Goal: Information Seeking & Learning: Find specific fact

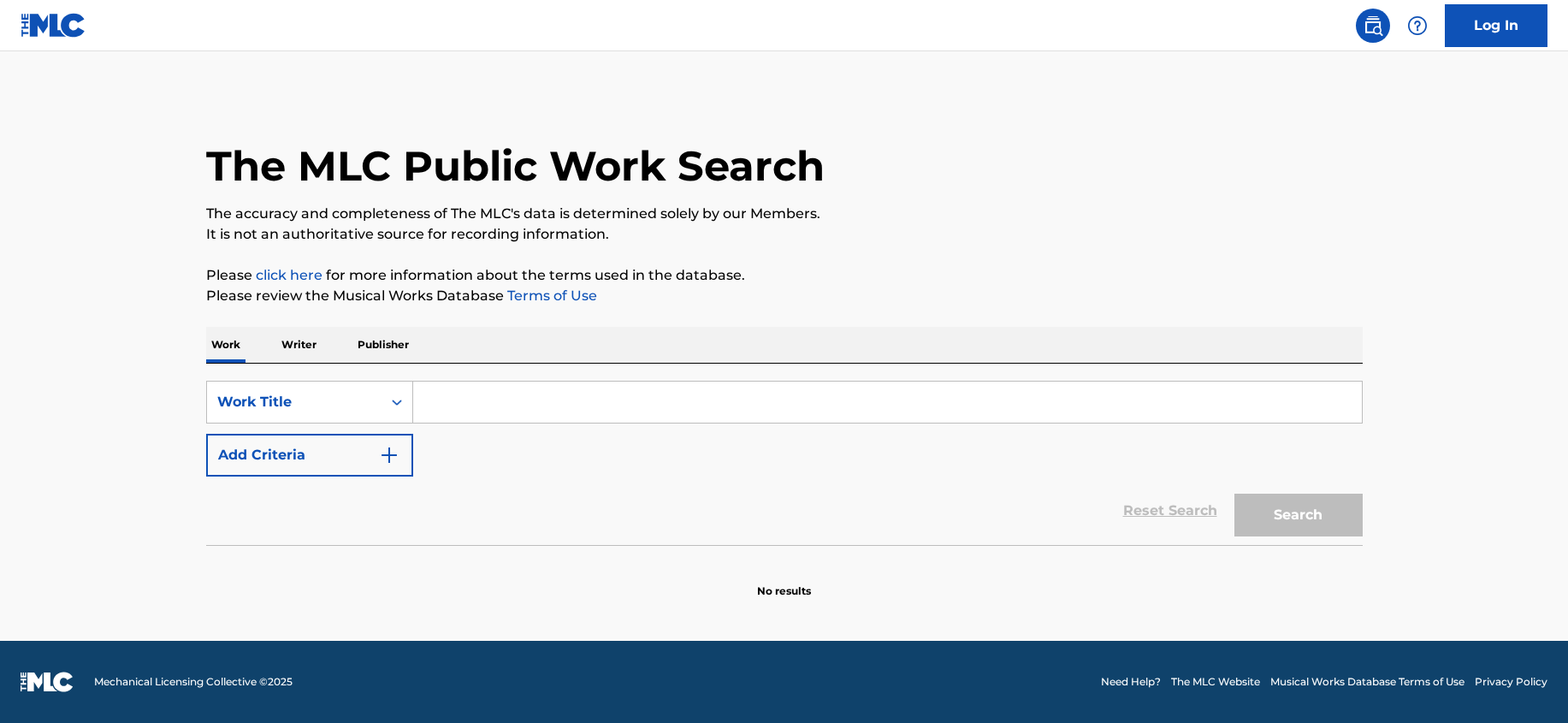
click at [500, 400] on input "Search Form" at bounding box center [887, 401] width 948 height 41
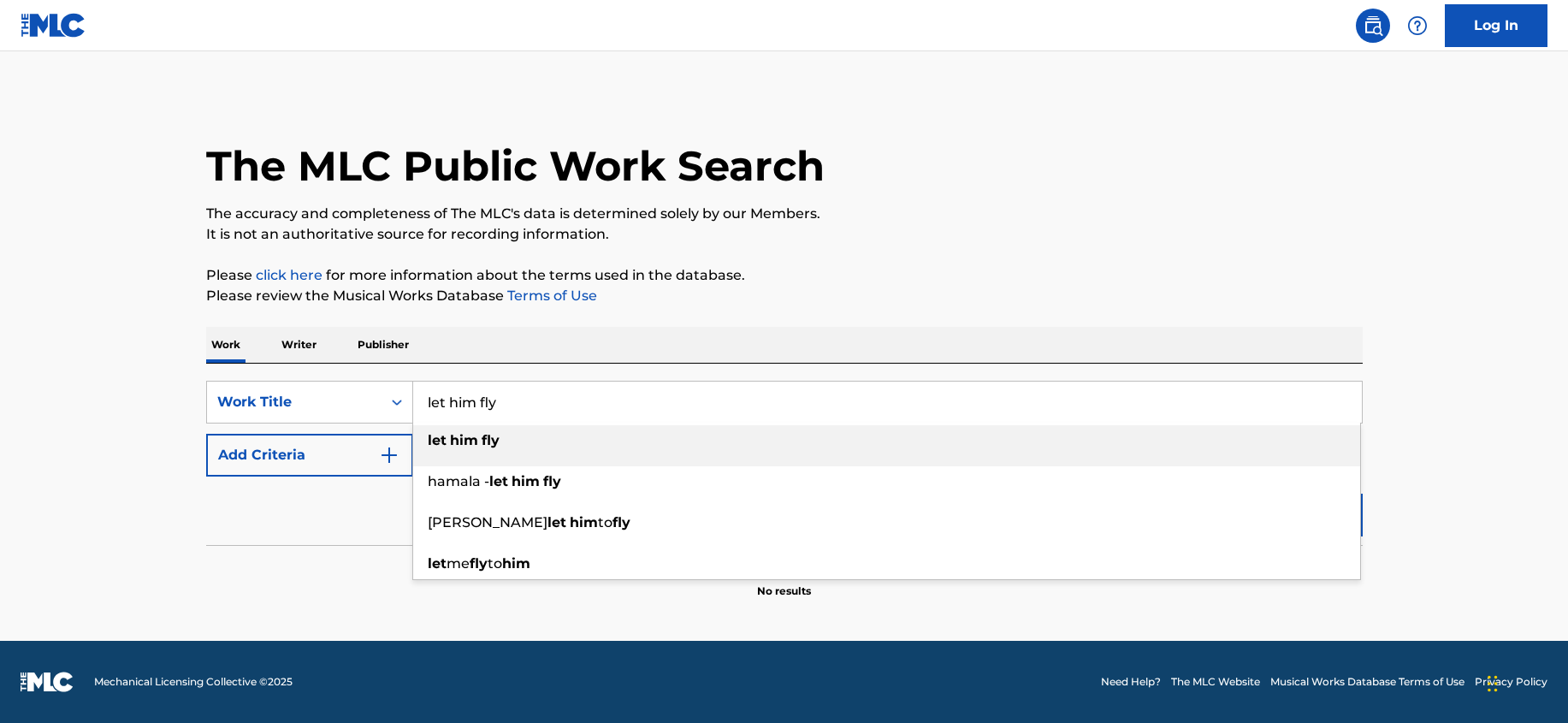
type input "let him fly"
click at [492, 438] on strong "fly" at bounding box center [490, 440] width 18 height 16
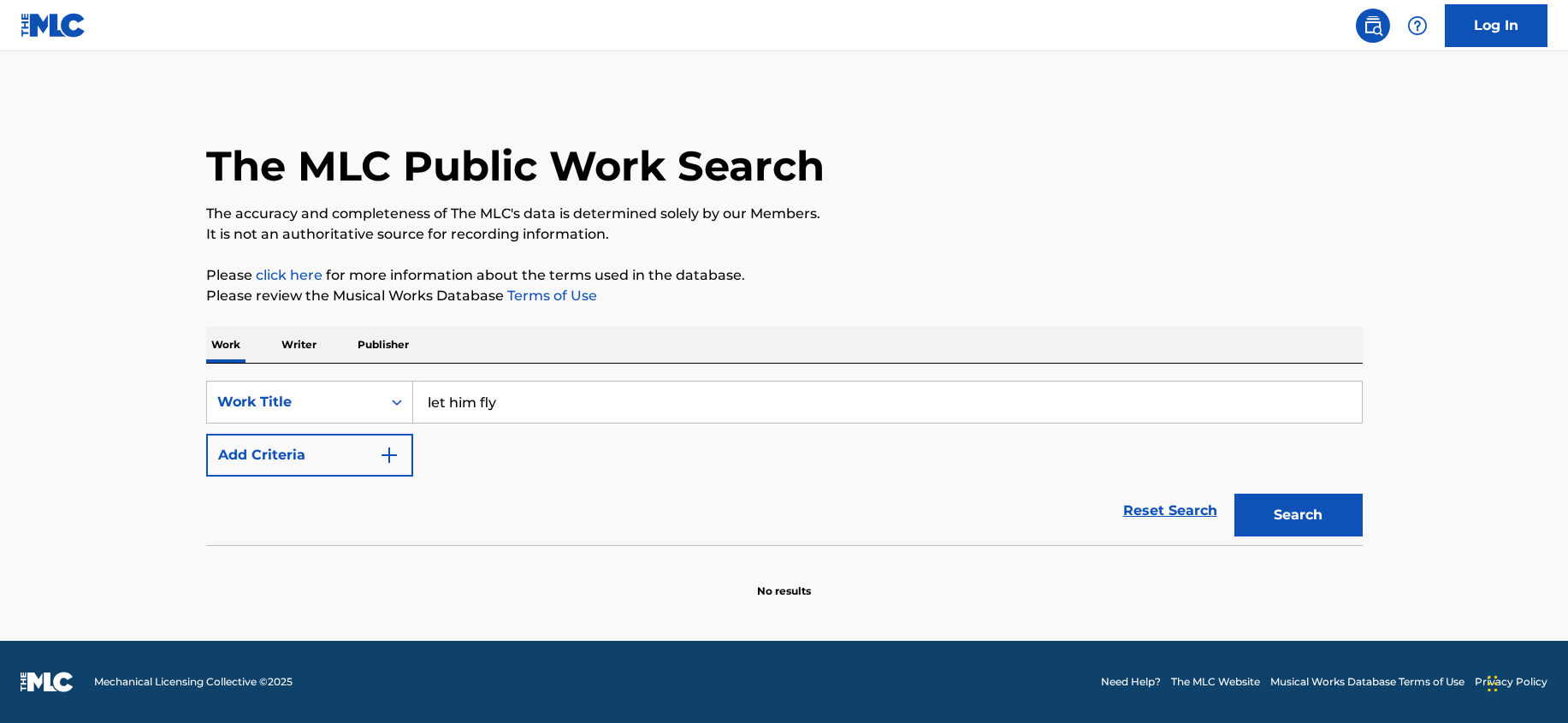
click at [342, 478] on div "Reset Search Search" at bounding box center [784, 509] width 1156 height 68
click at [353, 460] on button "Add Criteria" at bounding box center [309, 455] width 207 height 43
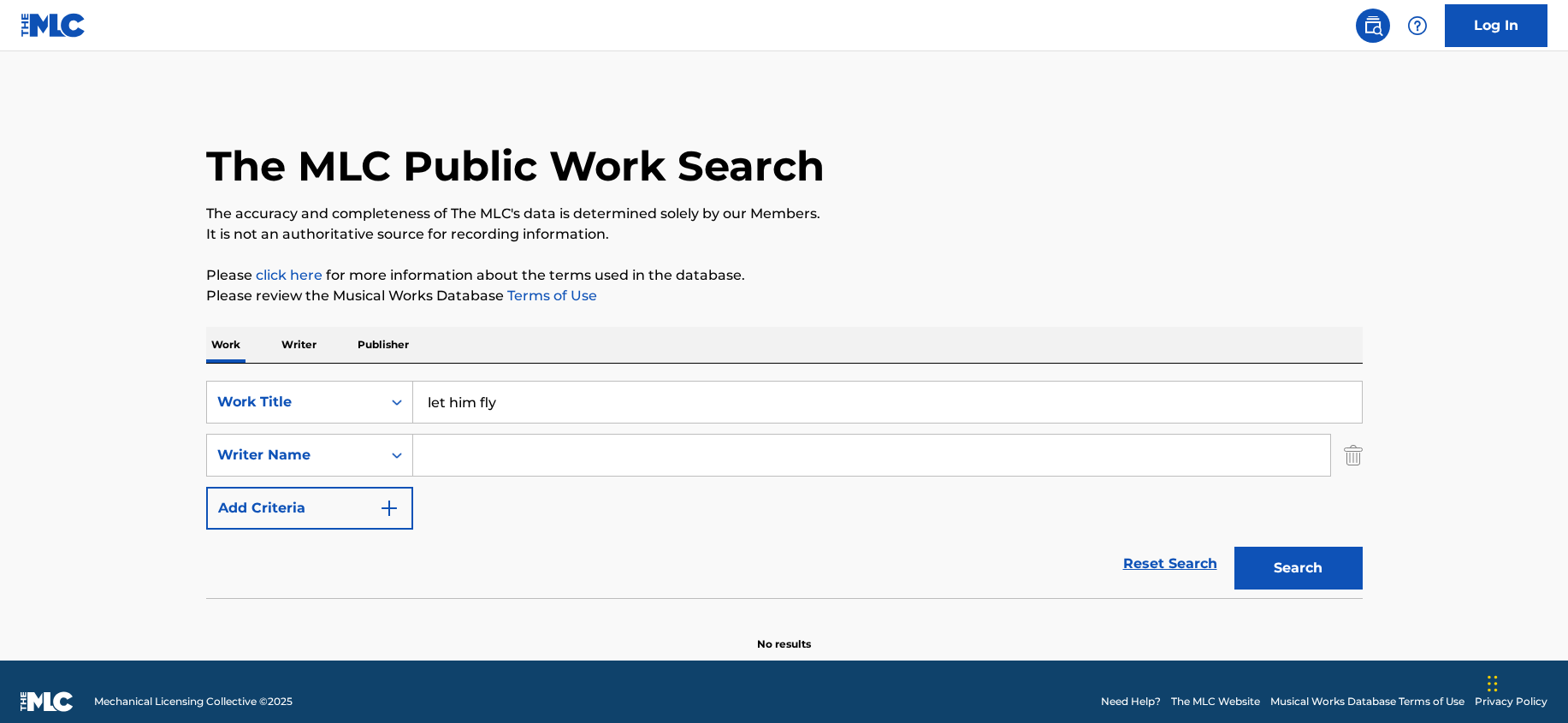
click at [497, 456] on input "Search Form" at bounding box center [871, 455] width 917 height 41
type input "[PERSON_NAME]"
click at [1235, 547] on button "Search" at bounding box center [1299, 568] width 128 height 43
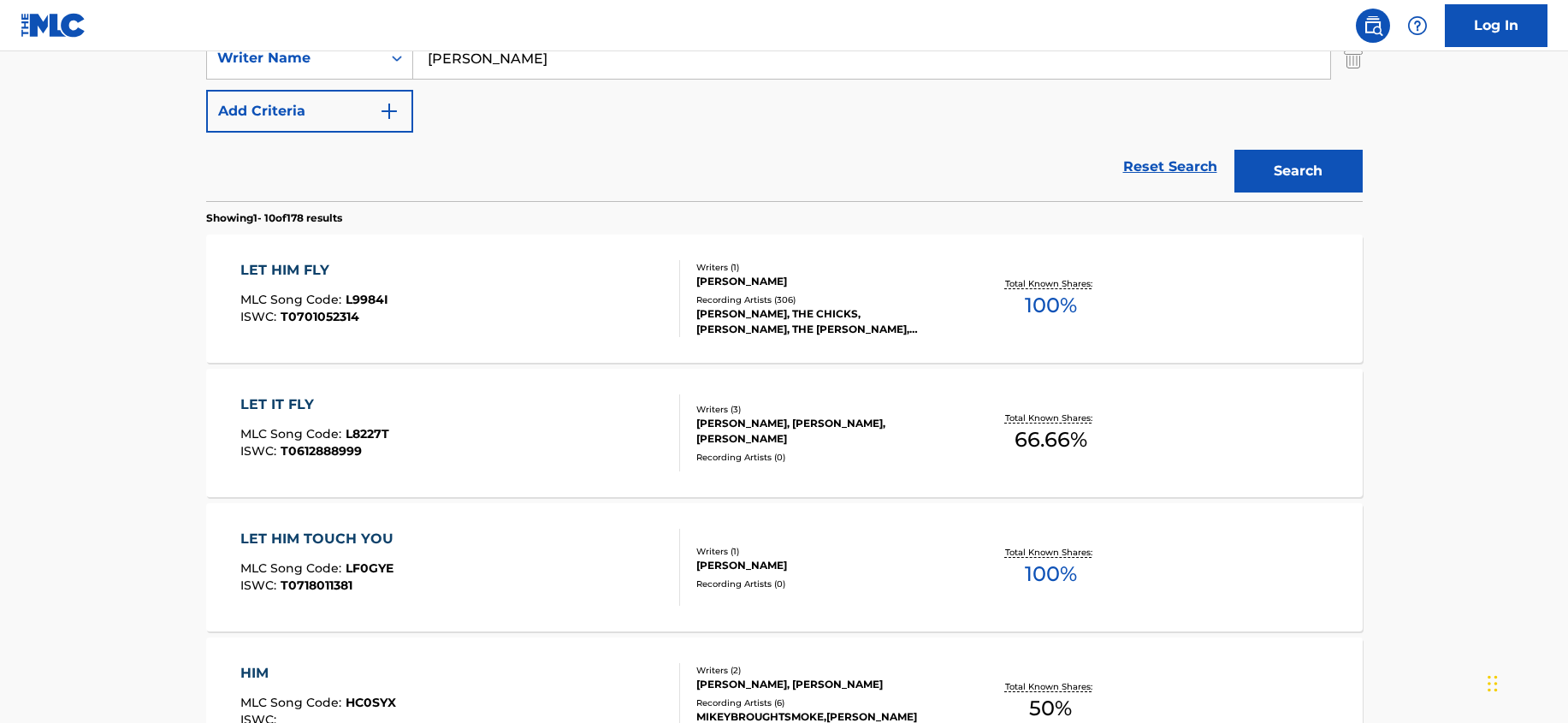
scroll to position [406, 0]
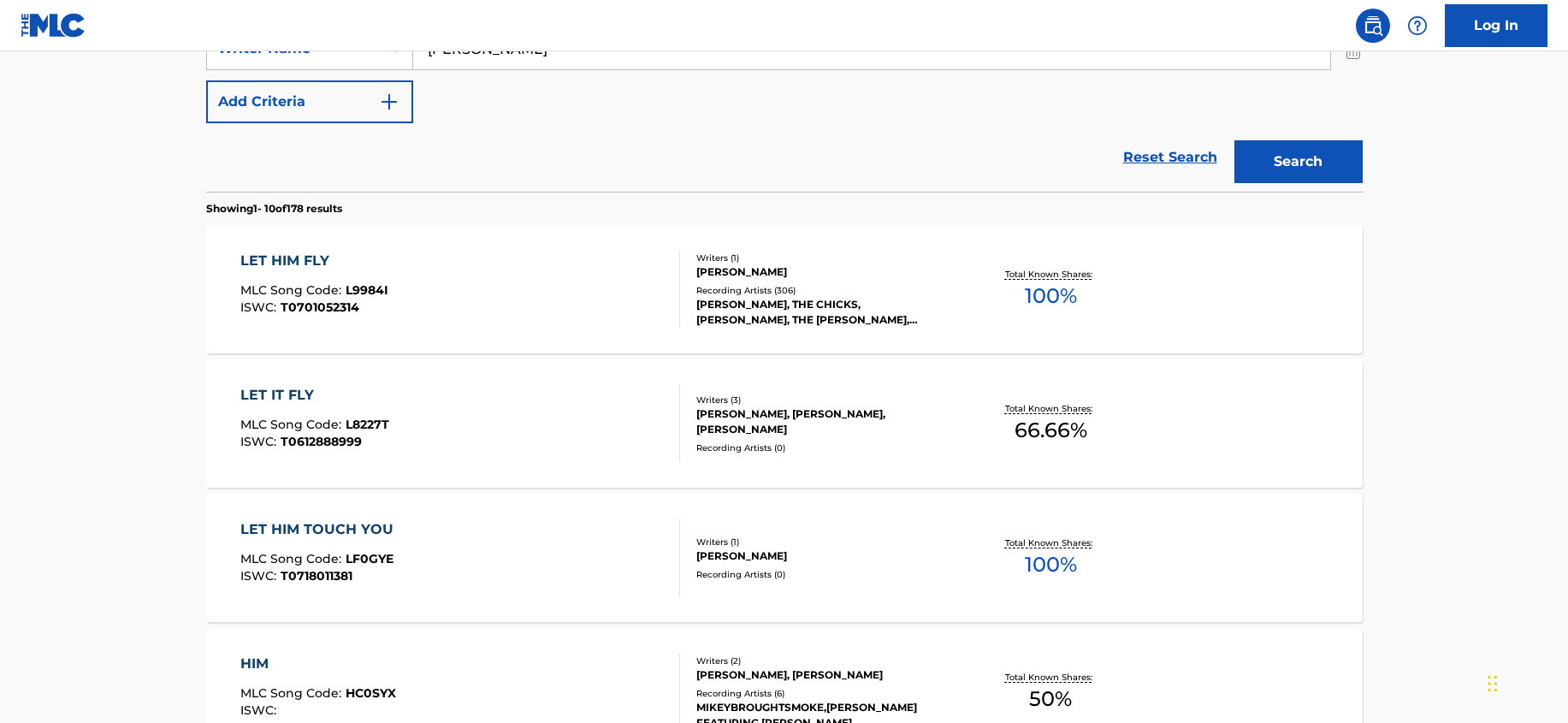
click at [1437, 335] on main "The MLC Public Work Search The accuracy and completeness of The MLC's data is d…" at bounding box center [784, 651] width 1568 height 2013
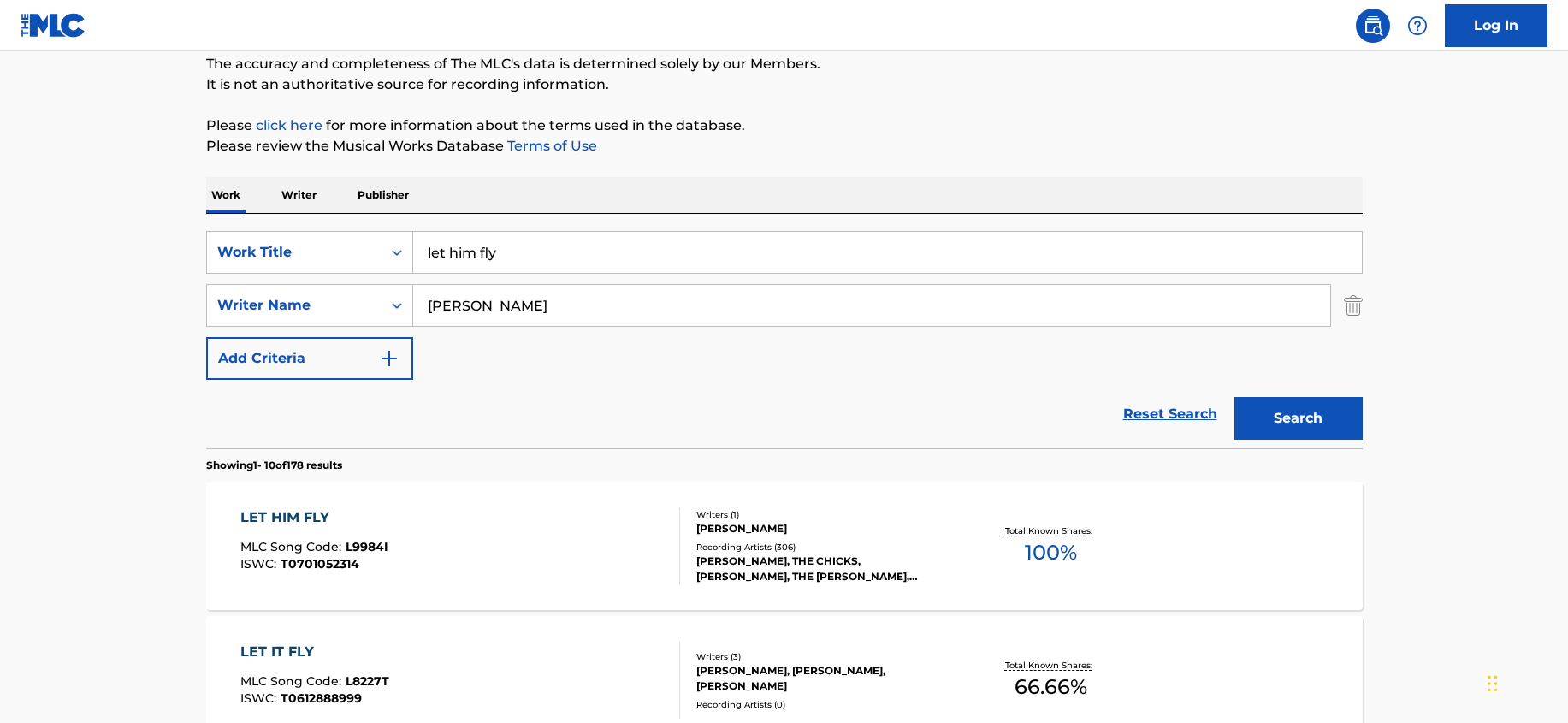
scroll to position [0, 0]
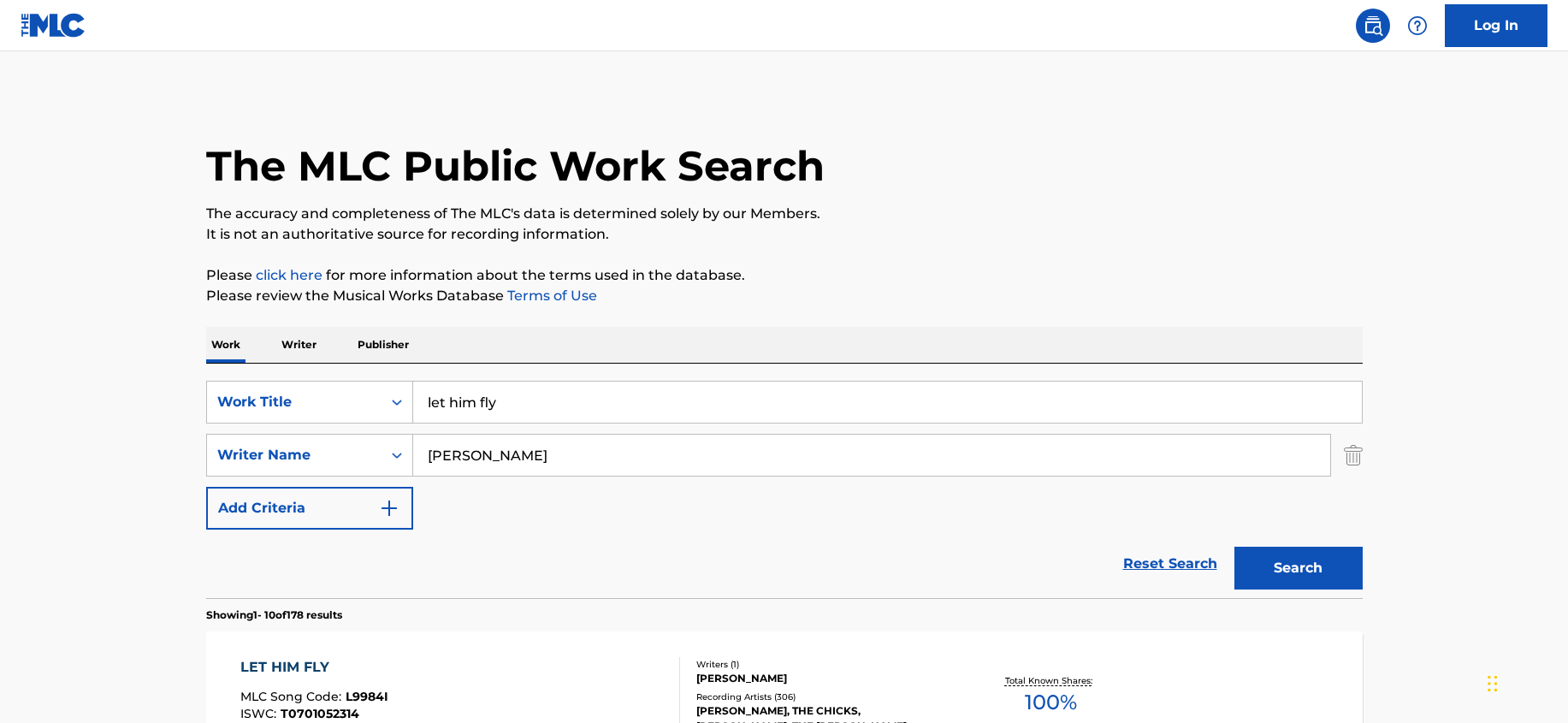
click at [1369, 36] on link at bounding box center [1373, 26] width 34 height 34
click at [385, 398] on div "Search Form" at bounding box center [397, 402] width 31 height 31
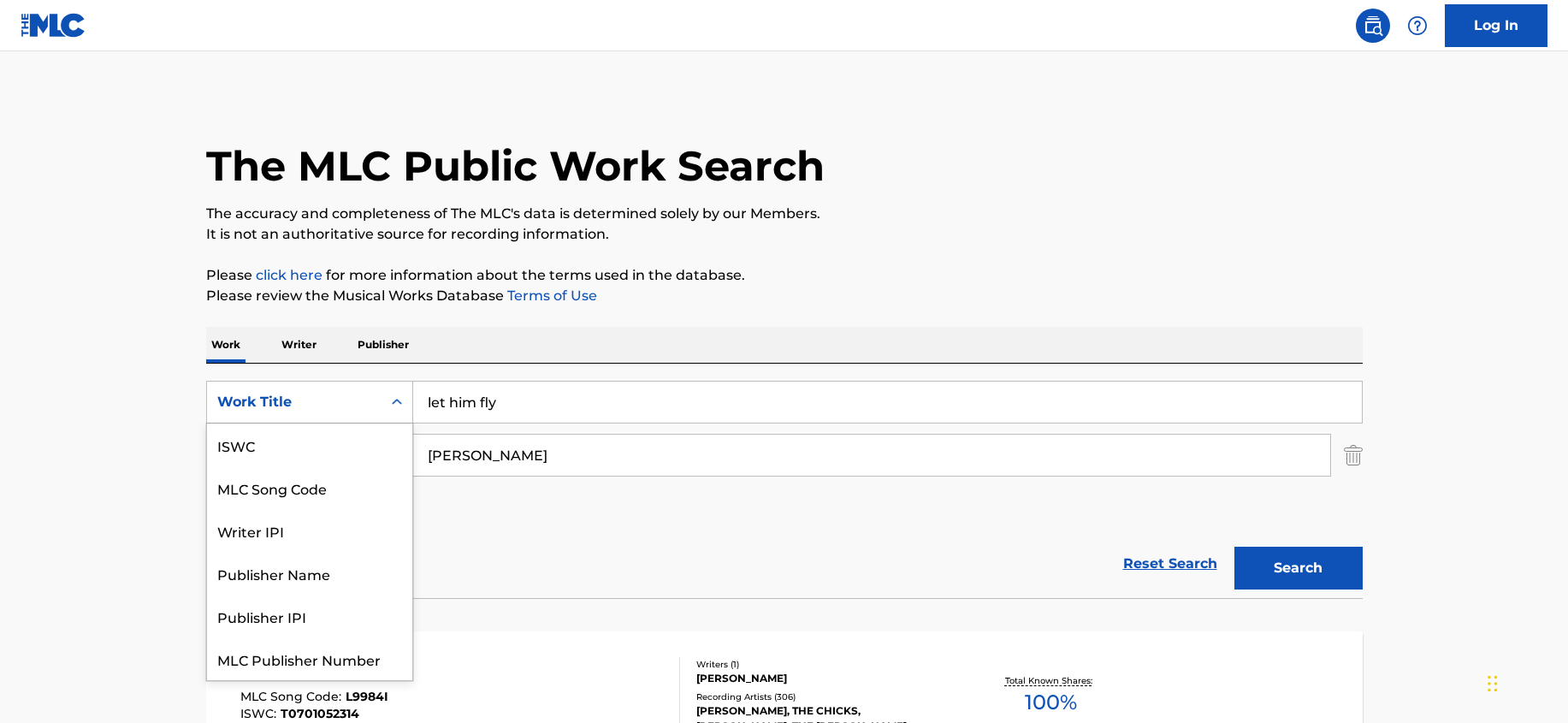
scroll to position [43, 0]
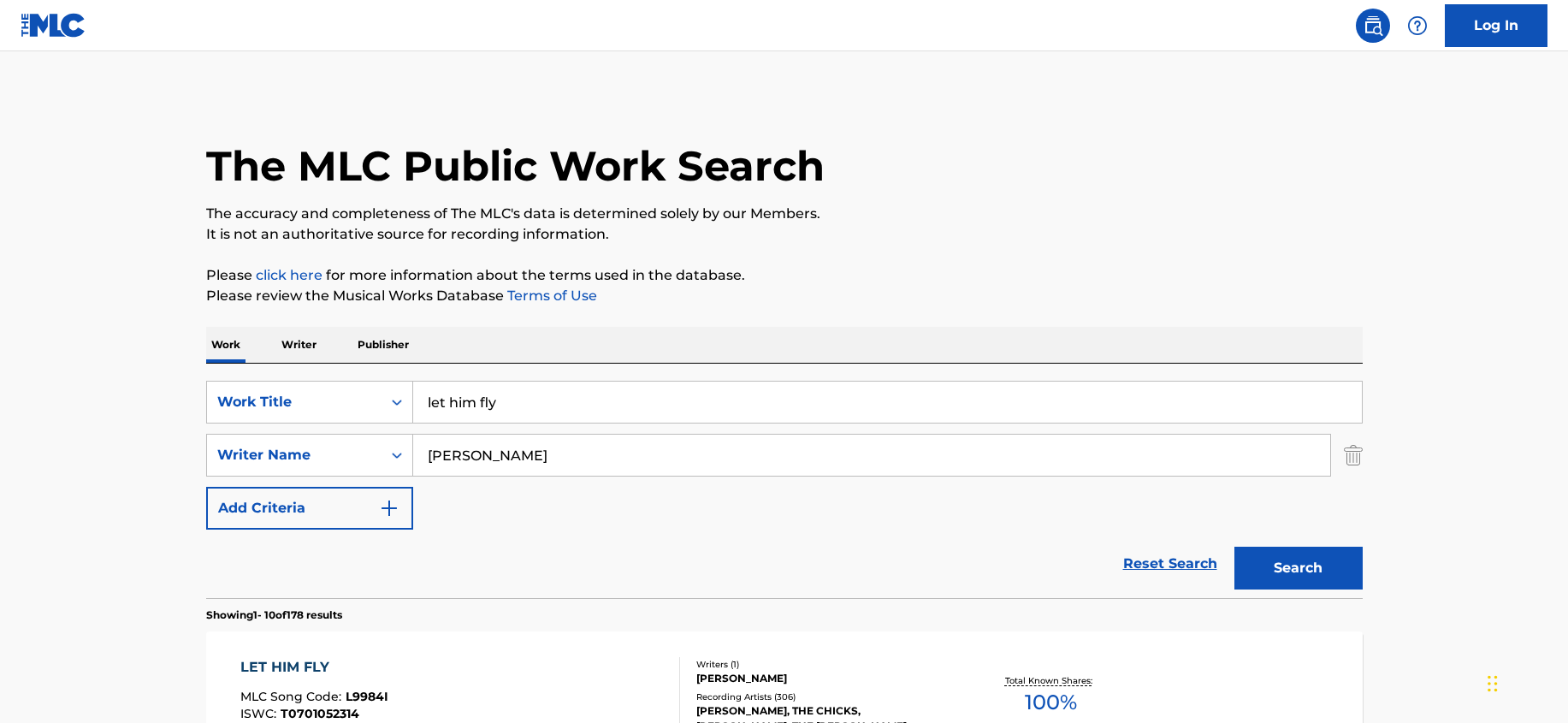
click at [77, 29] on img at bounding box center [53, 25] width 66 height 25
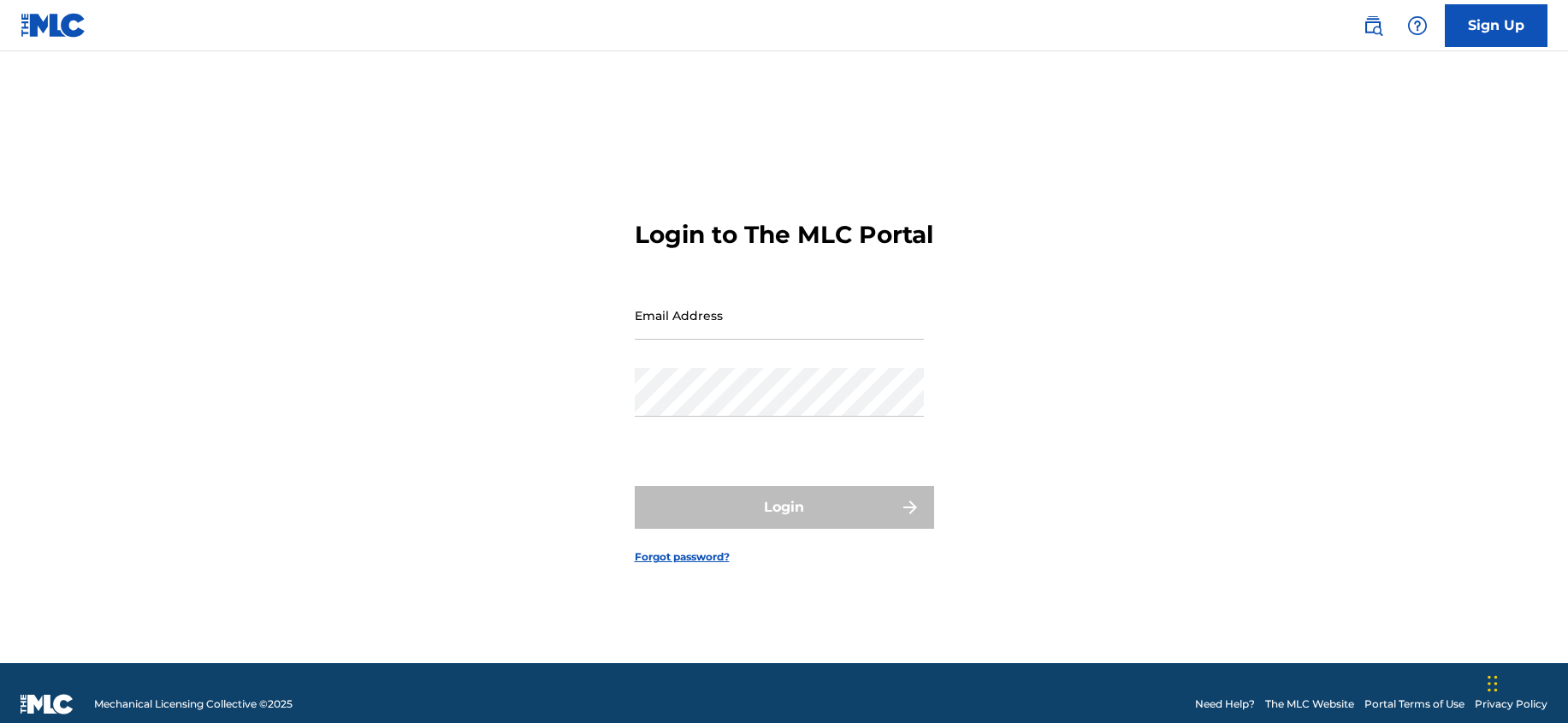
click at [52, 37] on link at bounding box center [53, 25] width 66 height 51
click at [57, 27] on img at bounding box center [53, 25] width 66 height 25
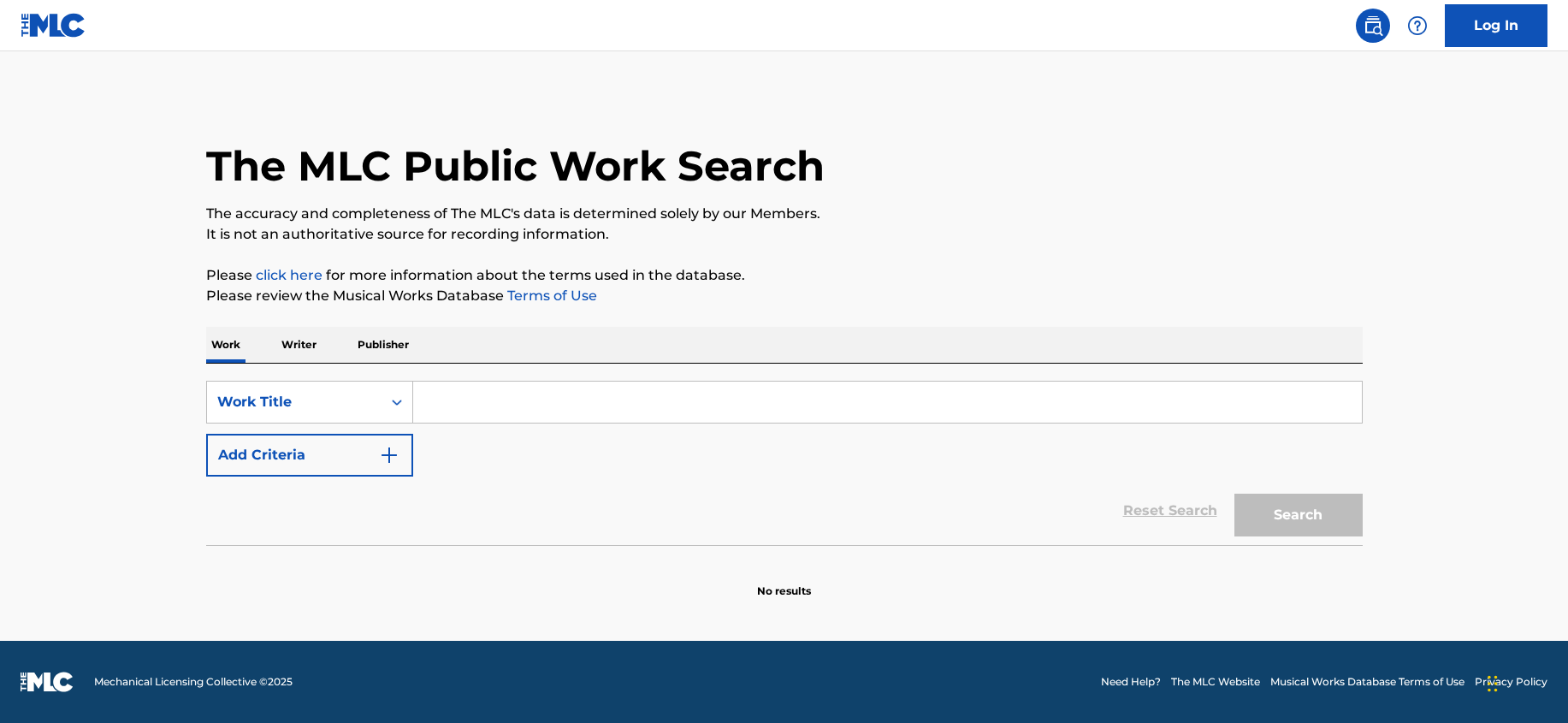
click at [59, 23] on img at bounding box center [53, 25] width 66 height 25
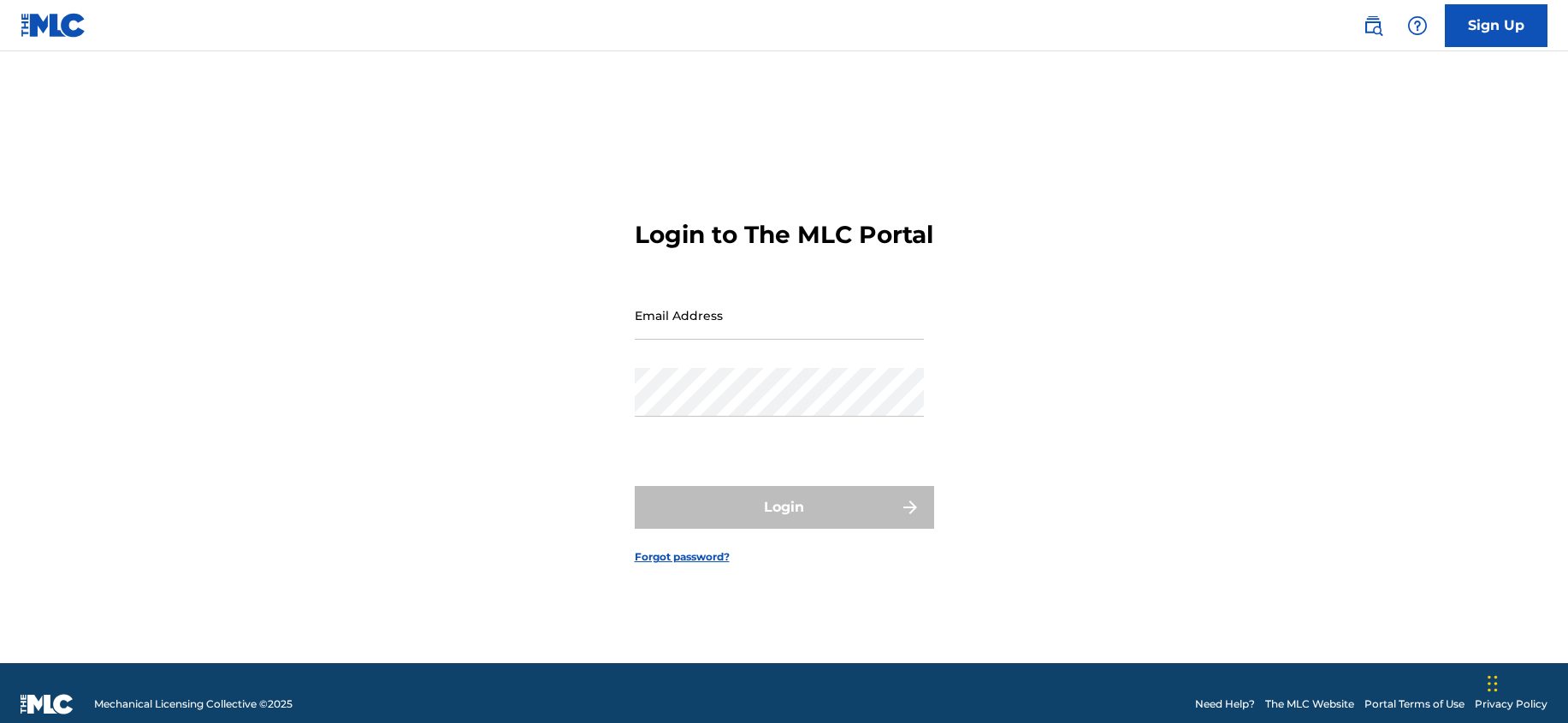
scroll to position [18, 0]
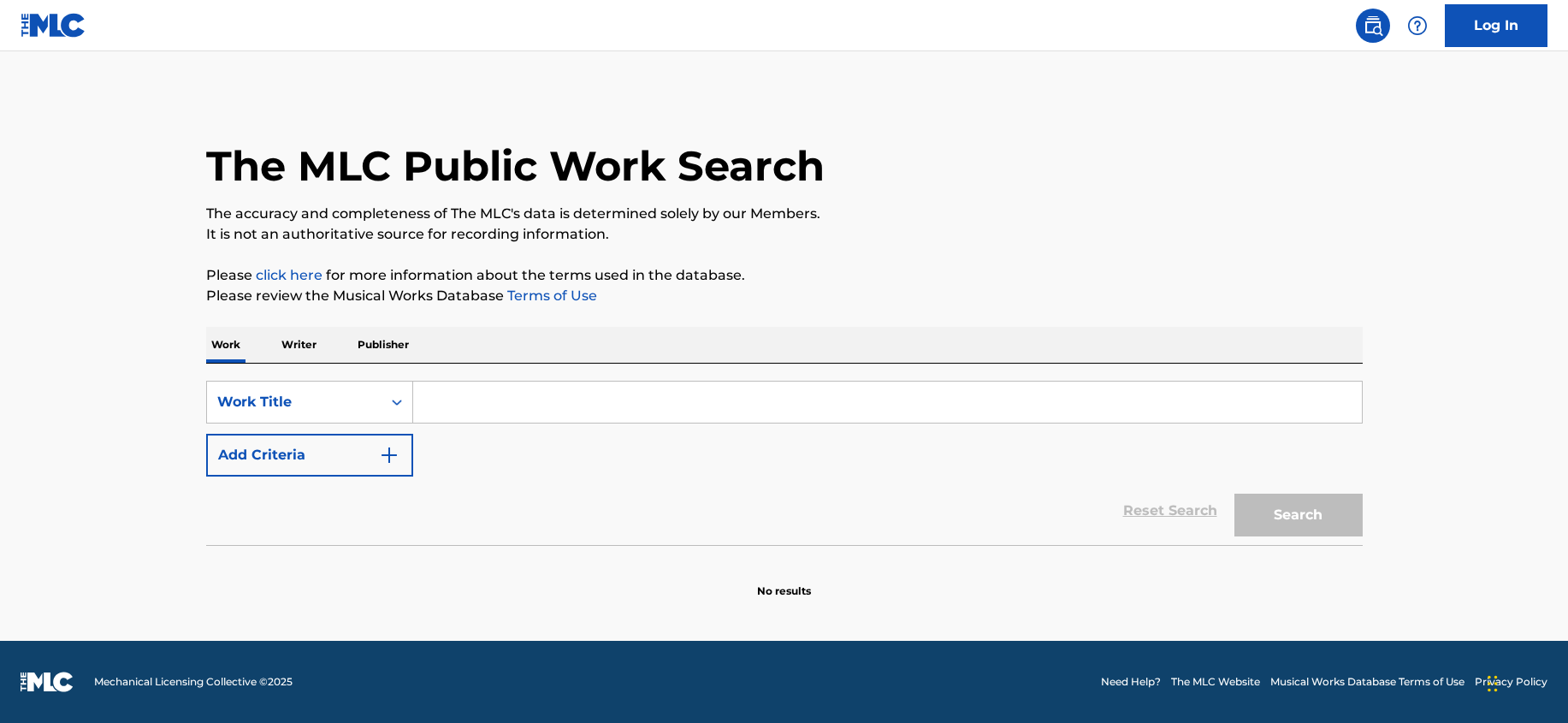
click at [1244, 265] on p "Please click here for more information about the terms used in the database." at bounding box center [784, 275] width 1156 height 20
click at [813, 395] on input "Search Form" at bounding box center [887, 401] width 948 height 41
type input "let him fly"
click at [1308, 502] on button "Search" at bounding box center [1299, 514] width 128 height 43
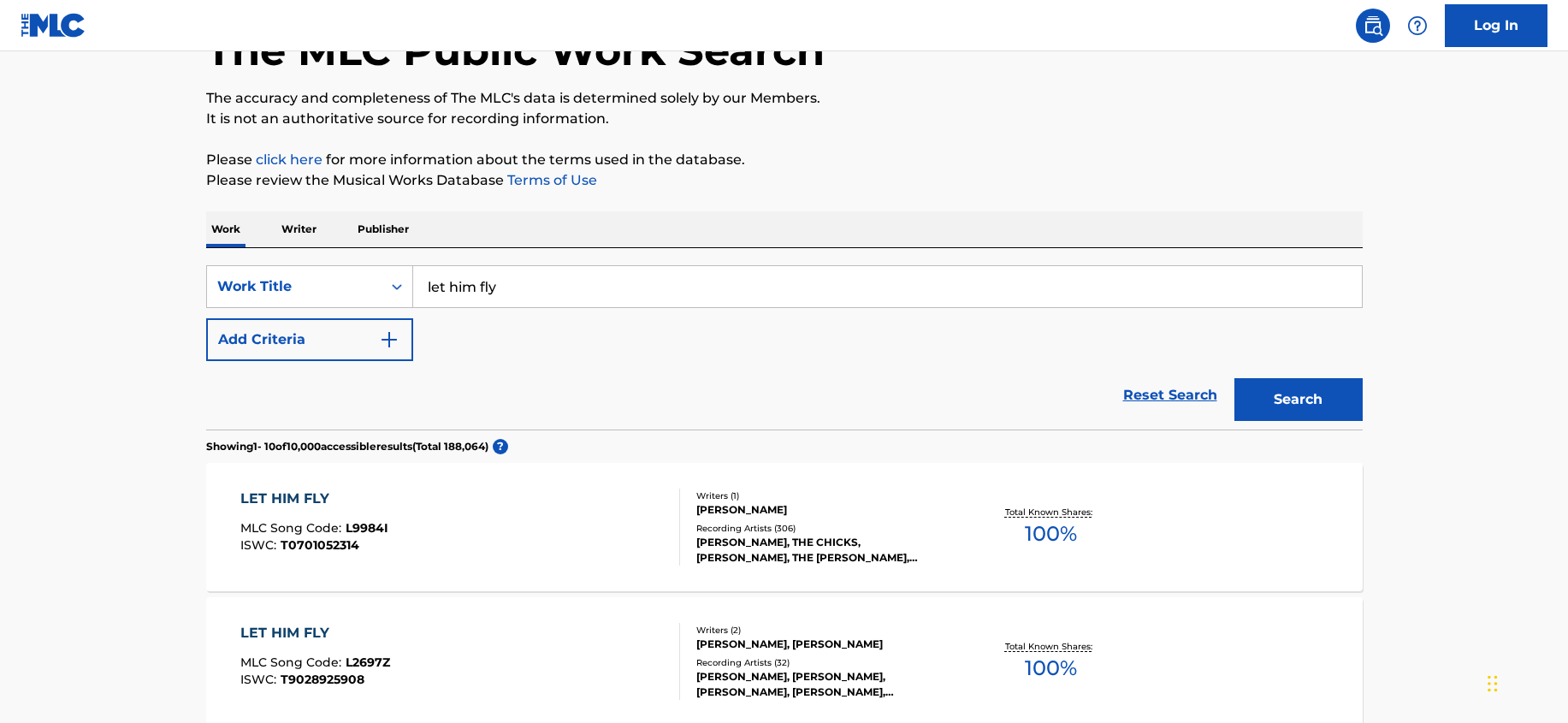
scroll to position [300, 0]
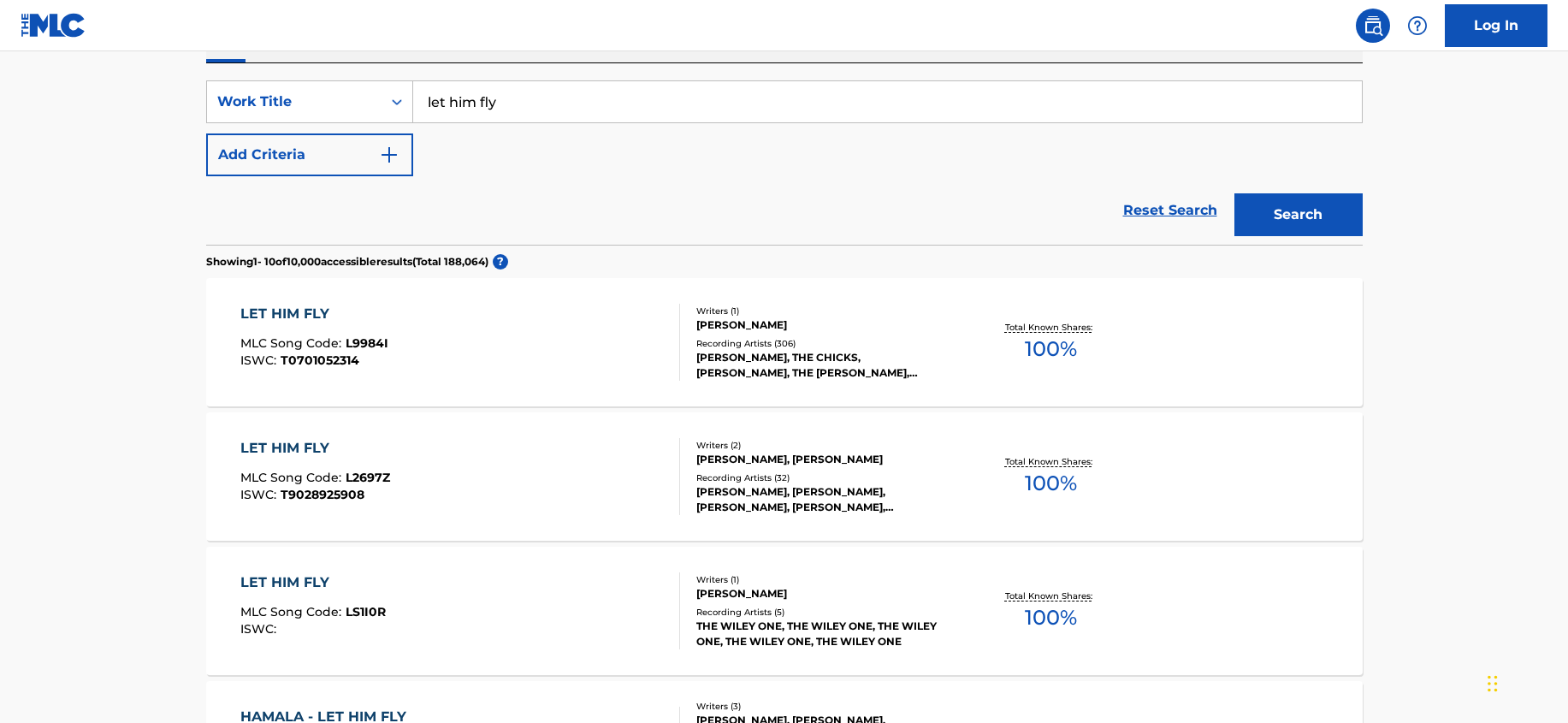
click at [545, 350] on div "LET HIM FLY MLC Song Code : L9984I ISWC : T0701052314" at bounding box center [460, 342] width 440 height 77
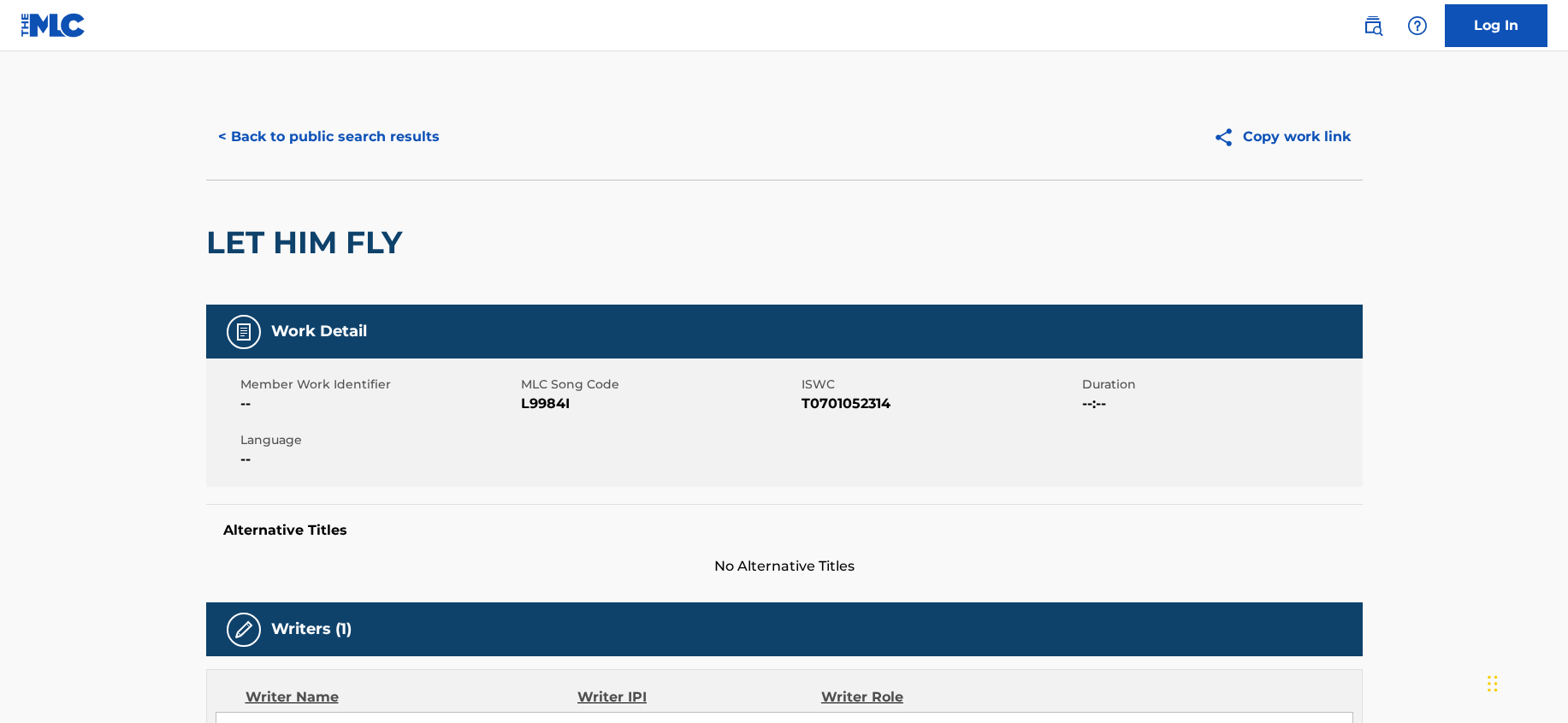
click at [326, 125] on button "< Back to public search results" at bounding box center [329, 137] width 245 height 43
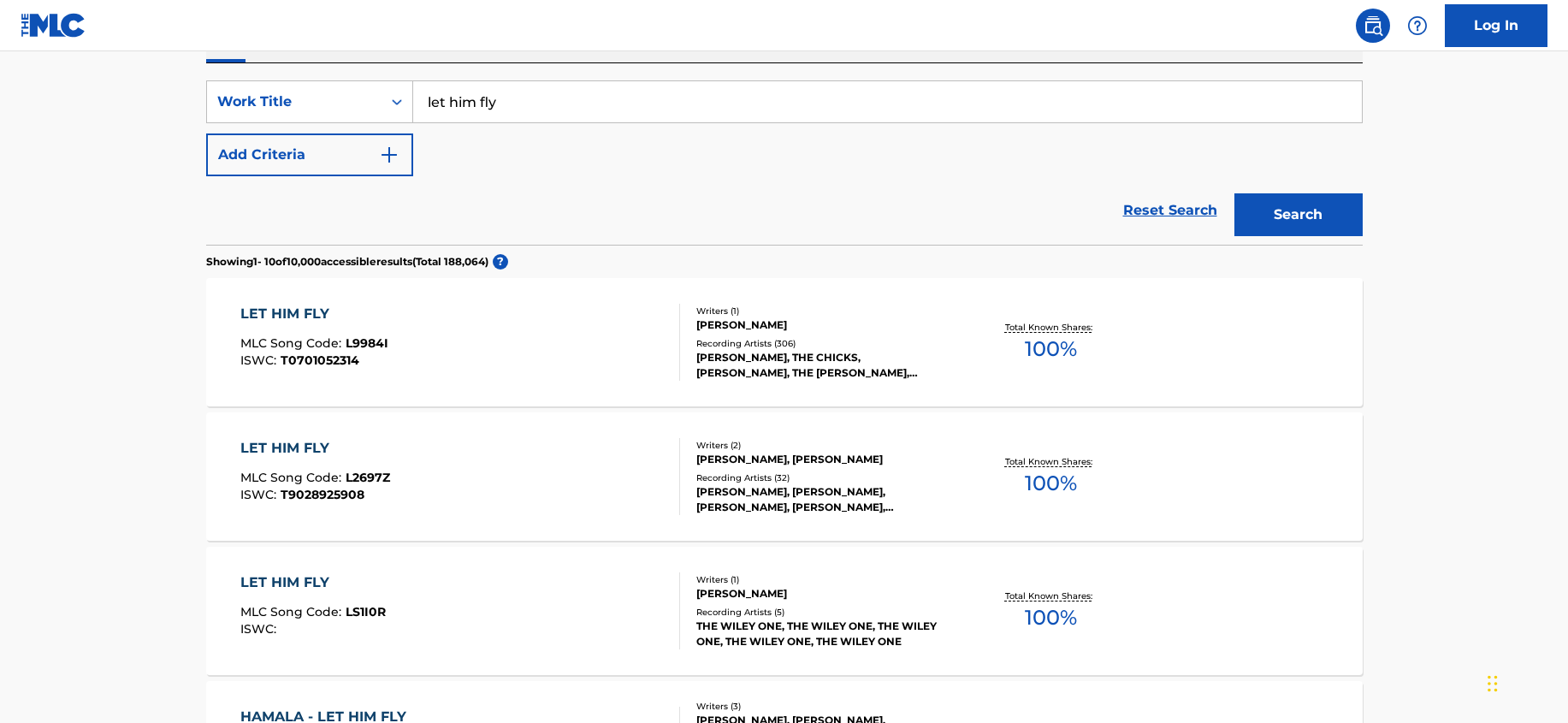
drag, startPoint x: 76, startPoint y: 592, endPoint x: 163, endPoint y: 491, distance: 133.3
click at [76, 592] on main "The MLC Public Work Search The accuracy and completeness of The MLC's data is d…" at bounding box center [784, 731] width 1568 height 1960
drag, startPoint x: 556, startPoint y: 101, endPoint x: 216, endPoint y: 111, distance: 340.1
click at [228, 110] on div "SearchWithCriteria2d27f94b-f5bf-4a2b-94a5-e94636fb23af Work Title let him fly" at bounding box center [784, 102] width 1156 height 43
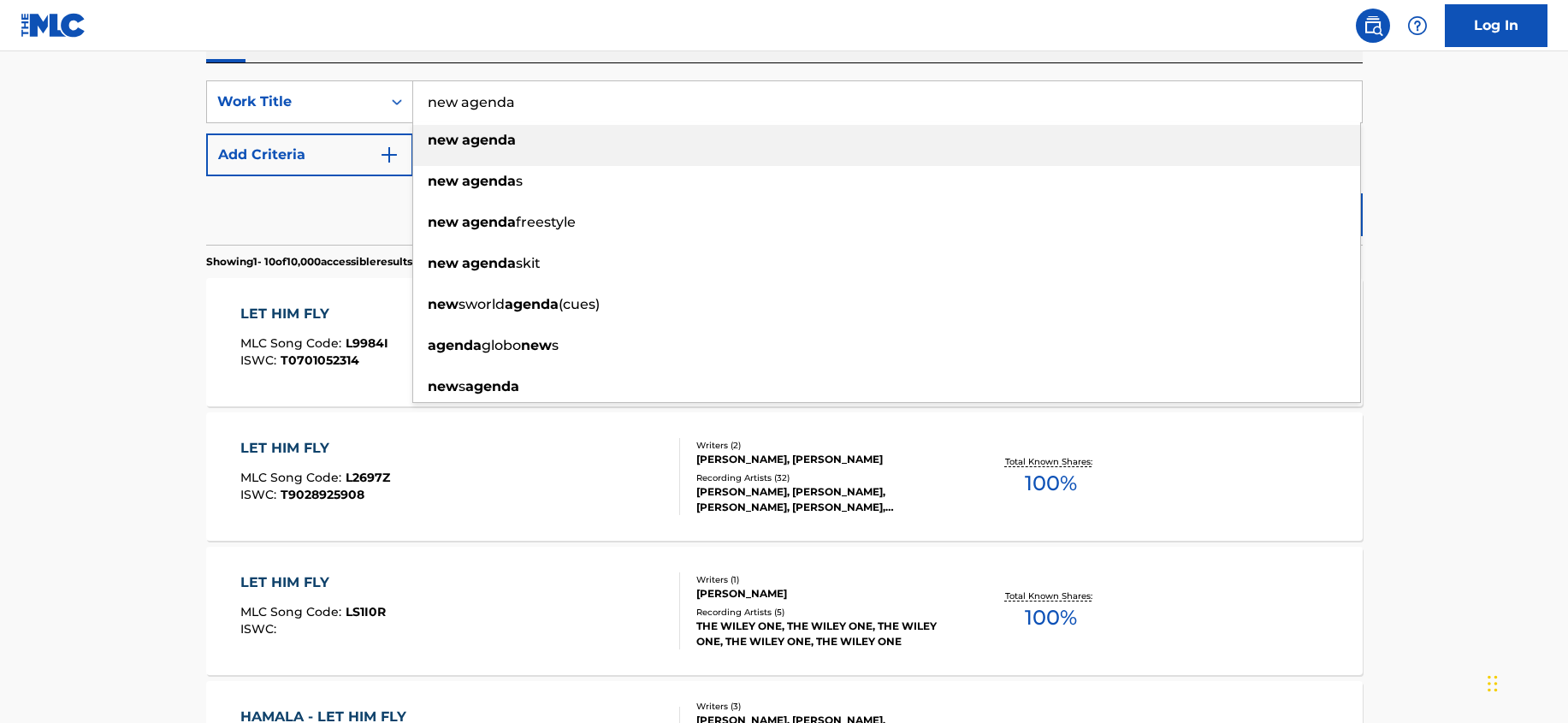
type input "new agenda"
click at [297, 155] on button "Add Criteria" at bounding box center [309, 154] width 207 height 43
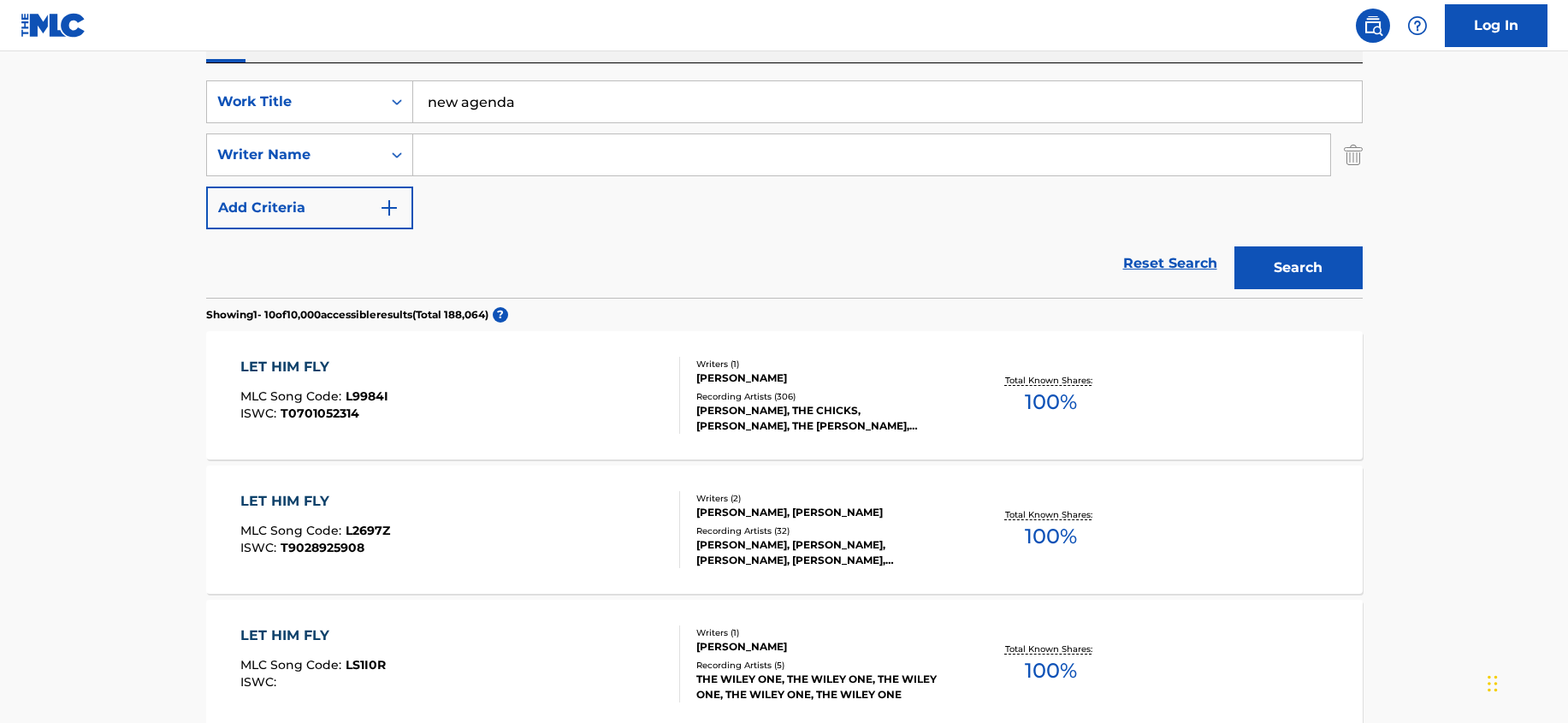
click at [508, 158] on input "Search Form" at bounding box center [871, 154] width 917 height 41
type input "[PERSON_NAME]"
click at [1235, 246] on button "Search" at bounding box center [1299, 267] width 128 height 43
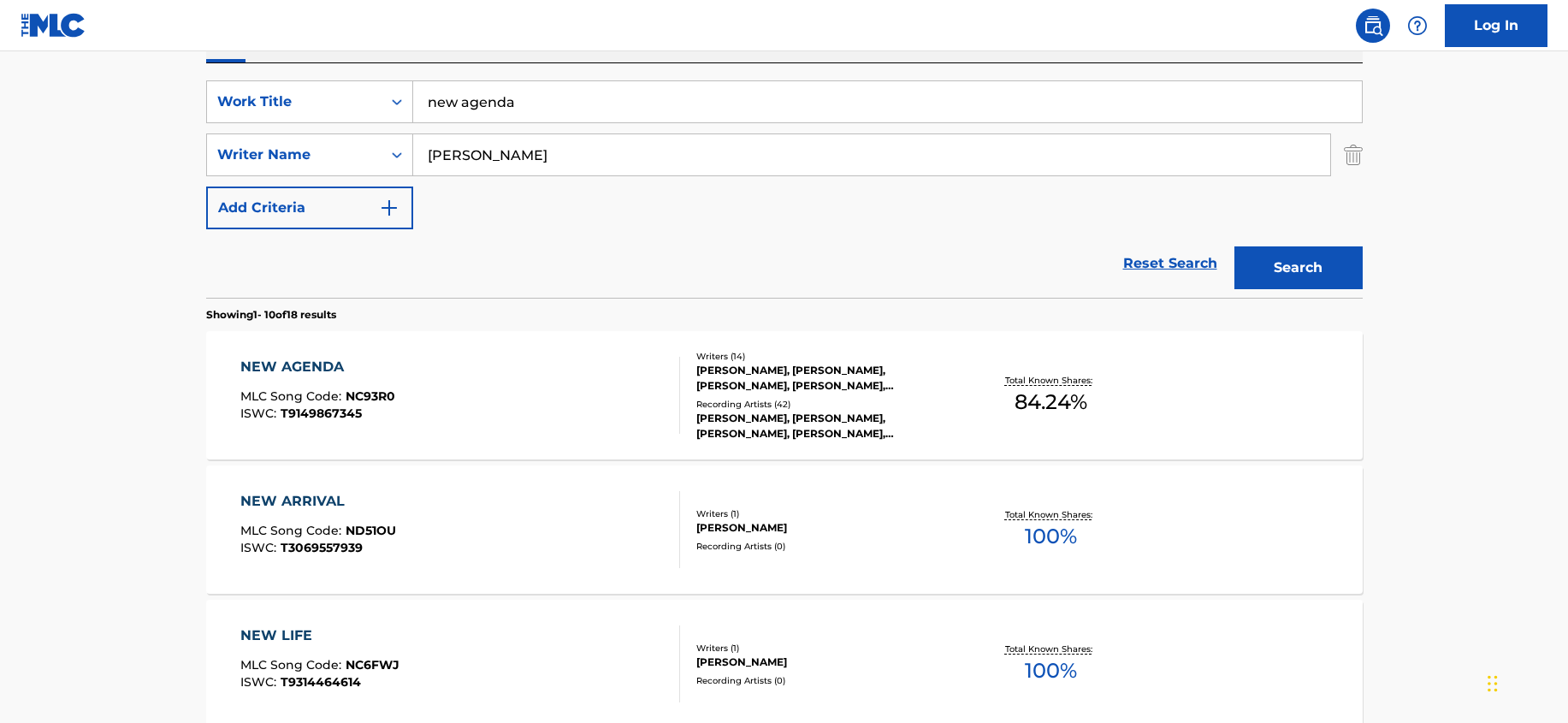
click at [623, 385] on div "NEW AGENDA MLC Song Code : NC93R0 ISWC : T9149867345" at bounding box center [460, 395] width 440 height 77
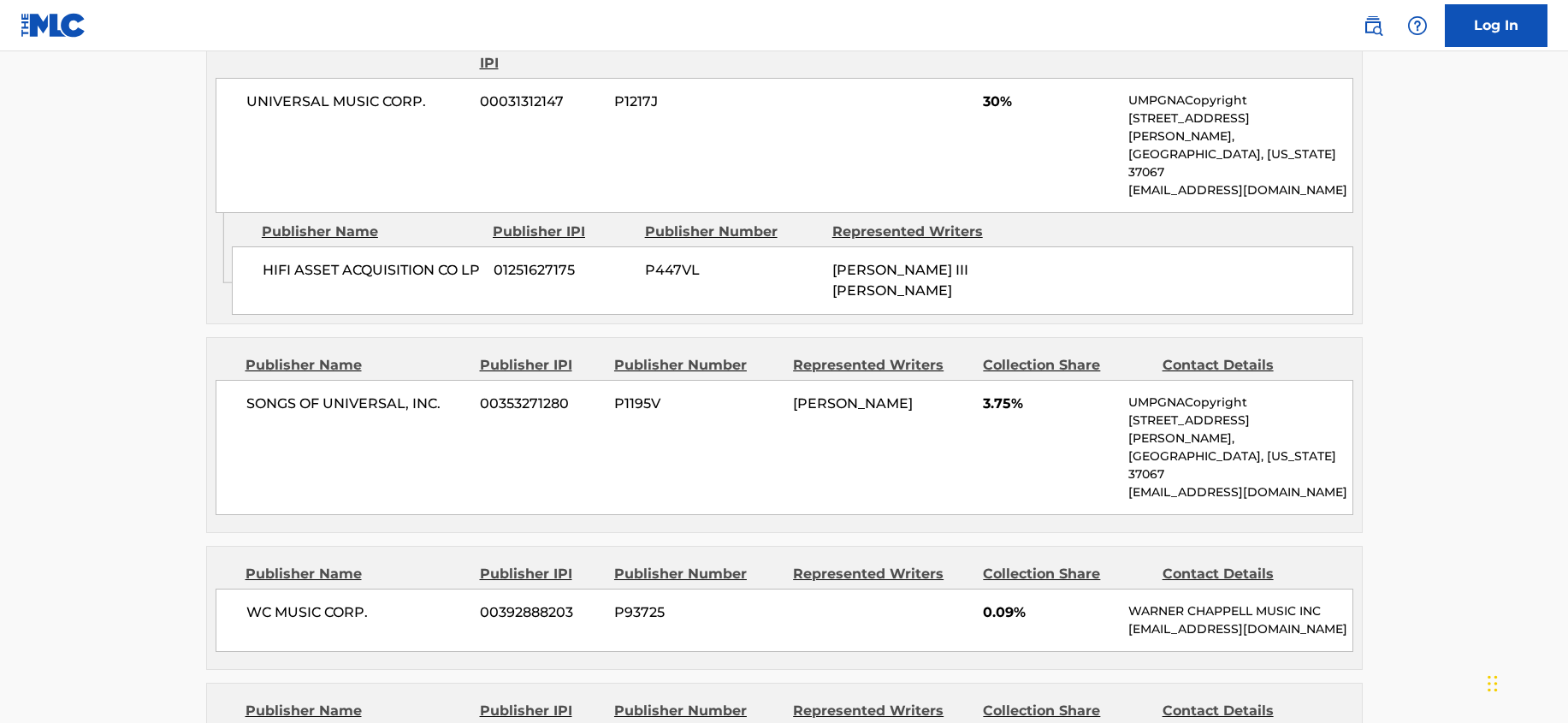
scroll to position [1086, 0]
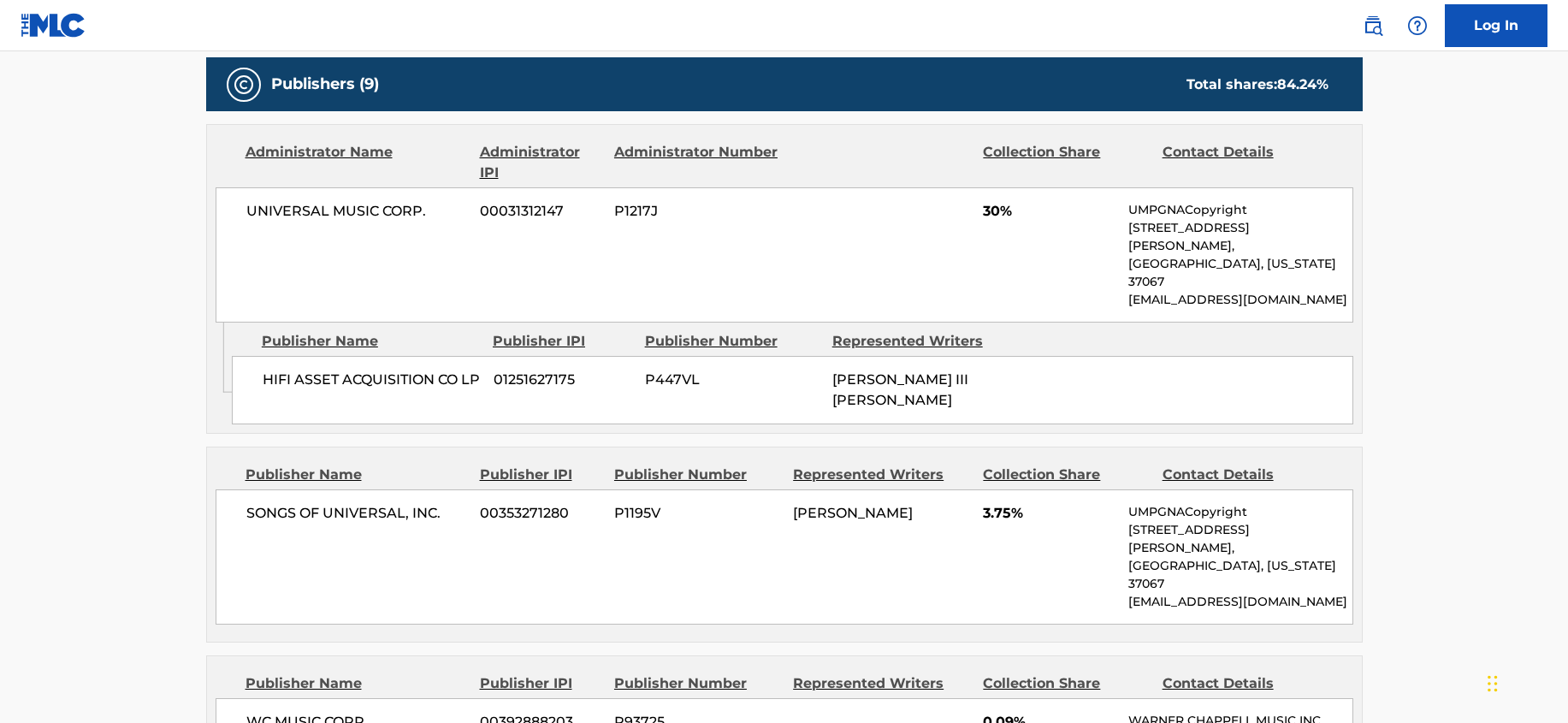
scroll to position [1044, 0]
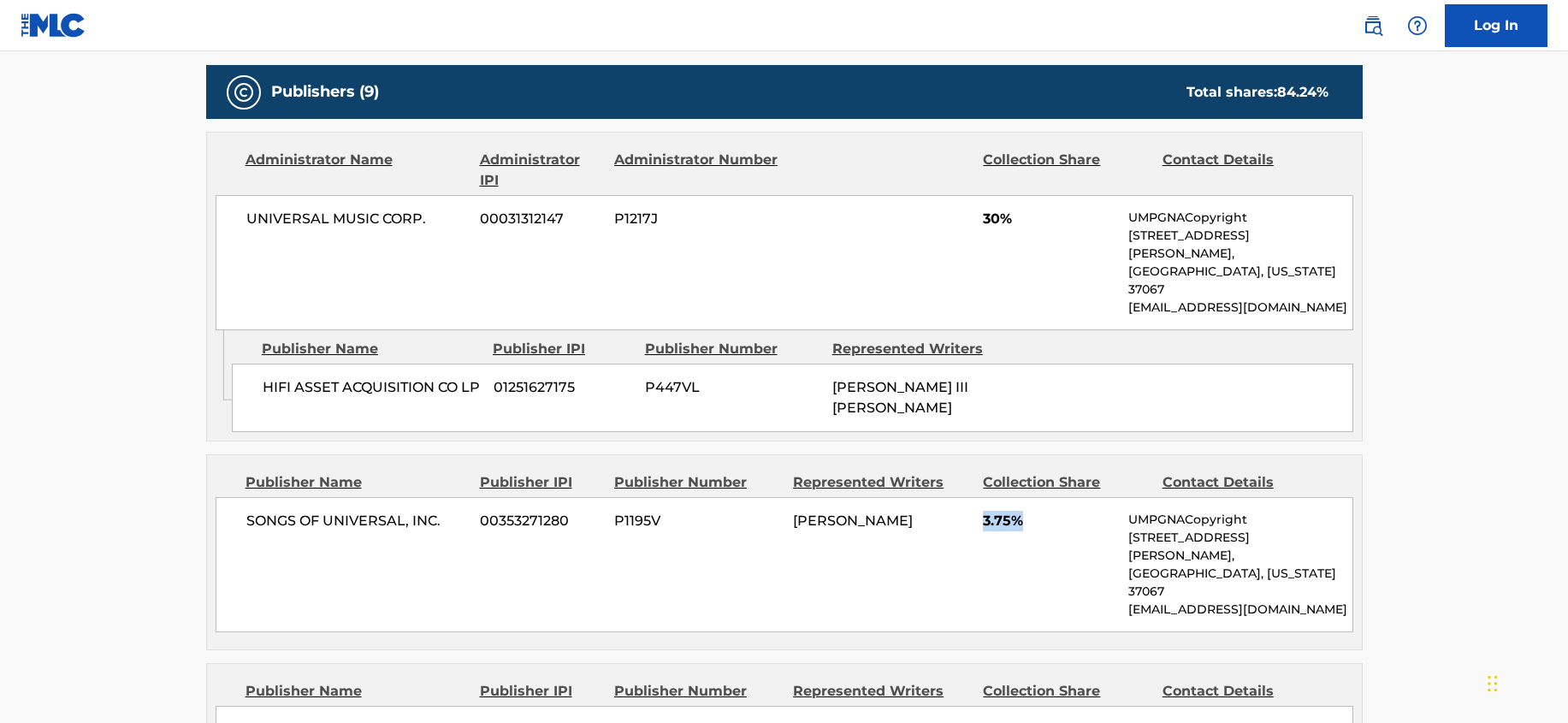
drag, startPoint x: 984, startPoint y: 483, endPoint x: 1033, endPoint y: 484, distance: 49.0
click at [1033, 510] on span "3.75%" at bounding box center [1049, 520] width 132 height 20
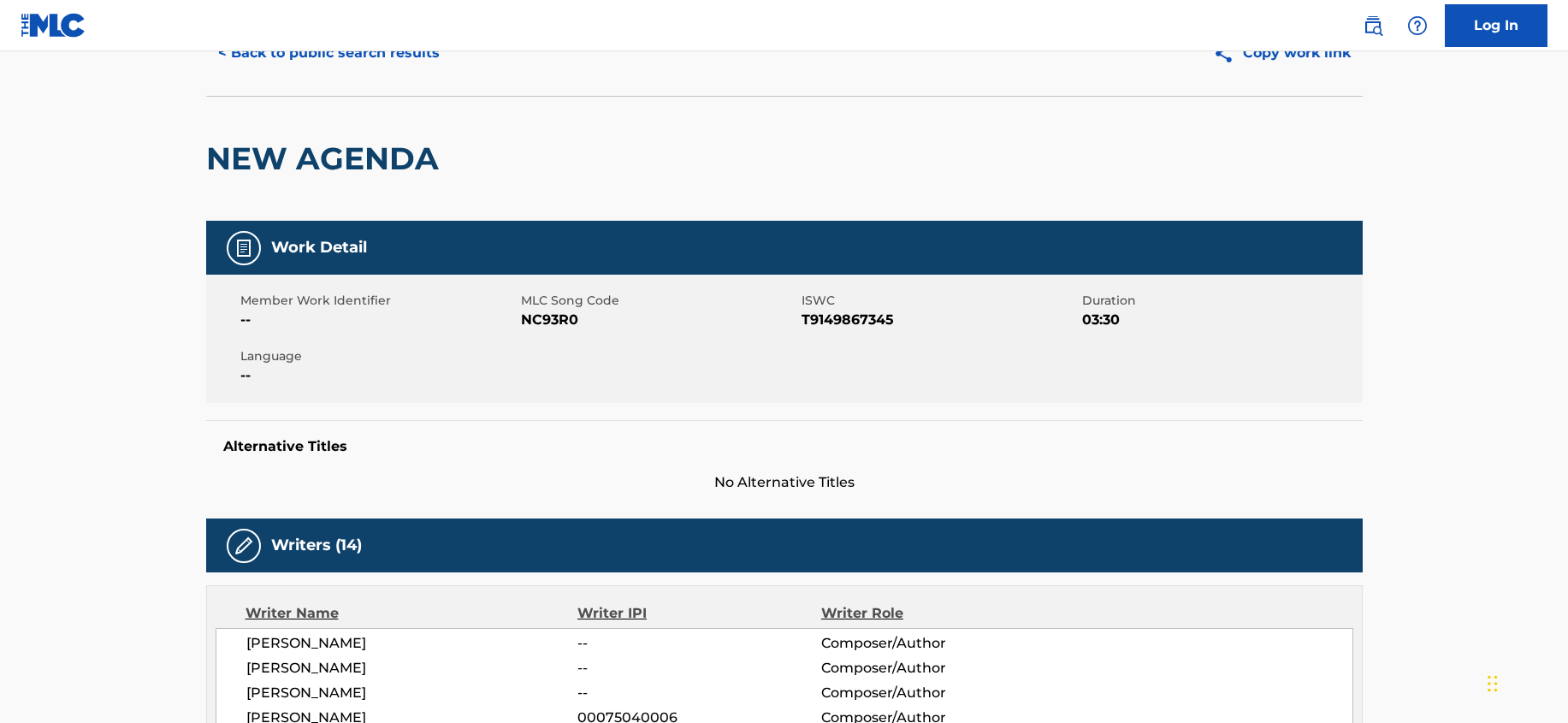
scroll to position [0, 0]
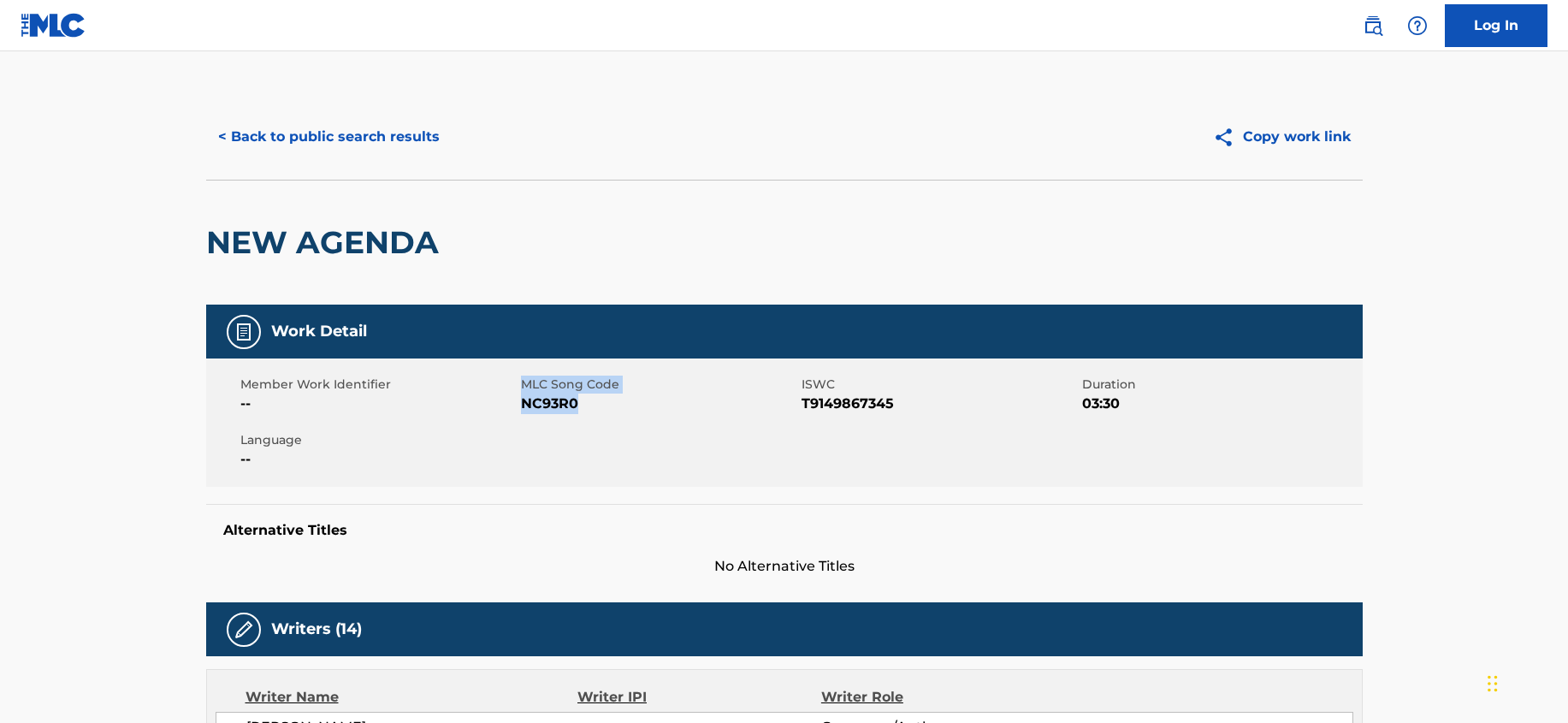
drag, startPoint x: 518, startPoint y: 404, endPoint x: 602, endPoint y: 395, distance: 84.5
click at [602, 395] on div "Member Work Identifier -- MLC Song Code NC93R0 ISWC T9149867345 Duration 03:30 …" at bounding box center [784, 422] width 1156 height 128
click at [589, 403] on span "NC93R0" at bounding box center [659, 403] width 276 height 20
drag, startPoint x: 515, startPoint y: 405, endPoint x: 556, endPoint y: 404, distance: 41.0
click at [556, 404] on div "Member Work Identifier -- MLC Song Code NC93R0 ISWC T9149867345 Duration 03:30 …" at bounding box center [784, 422] width 1156 height 128
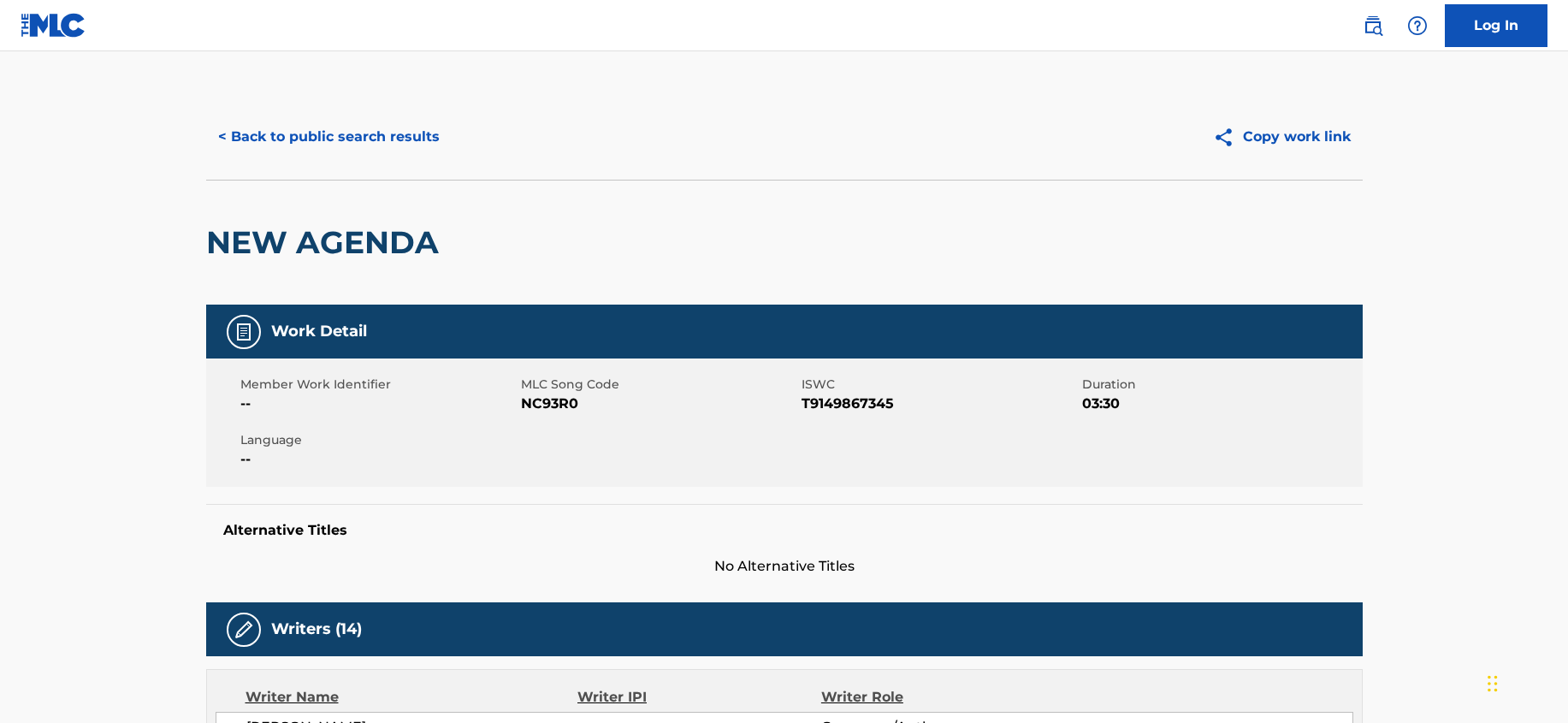
click at [595, 408] on span "NC93R0" at bounding box center [659, 403] width 276 height 20
drag, startPoint x: 588, startPoint y: 405, endPoint x: 523, endPoint y: 406, distance: 65.0
click at [523, 406] on span "NC93R0" at bounding box center [659, 403] width 276 height 20
copy span "NC93R0"
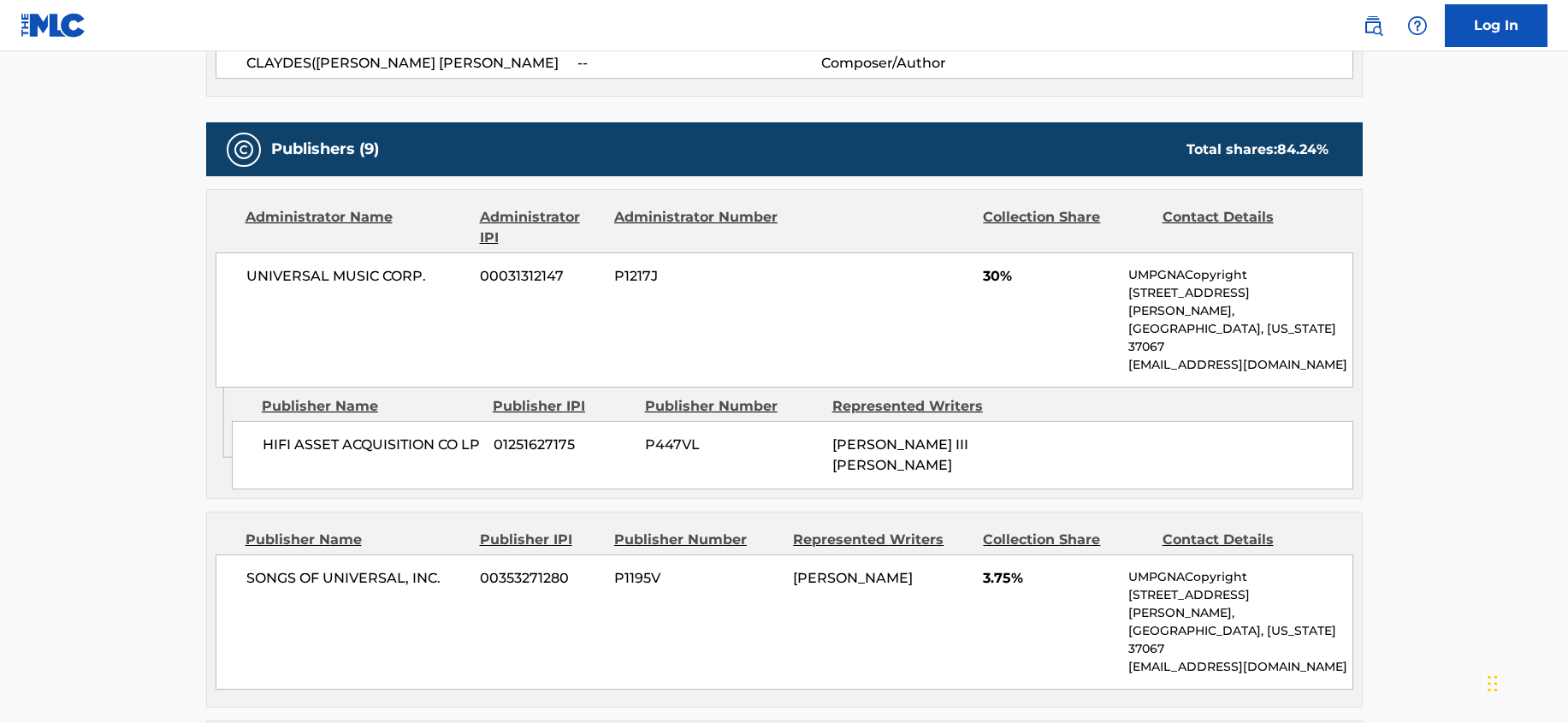
scroll to position [983, 0]
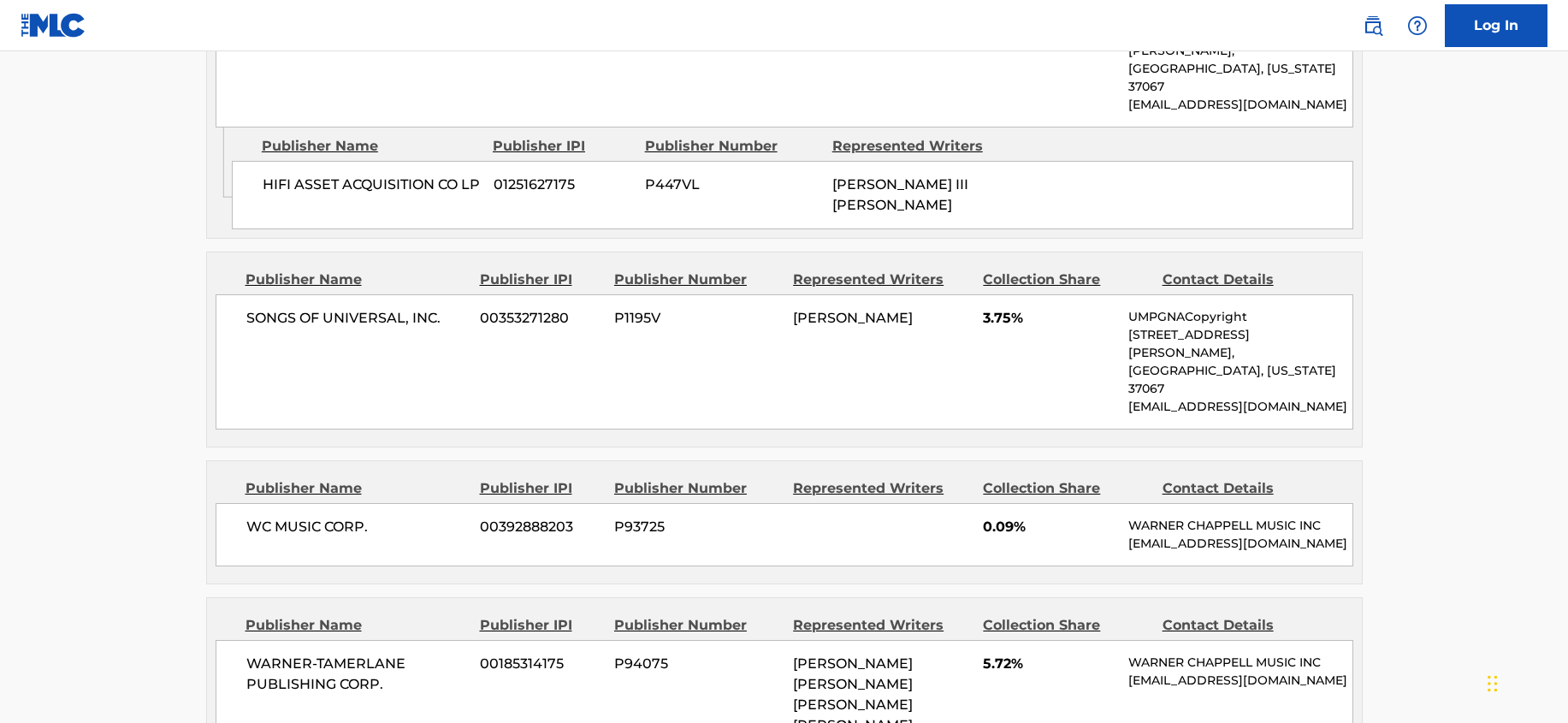
scroll to position [1261, 0]
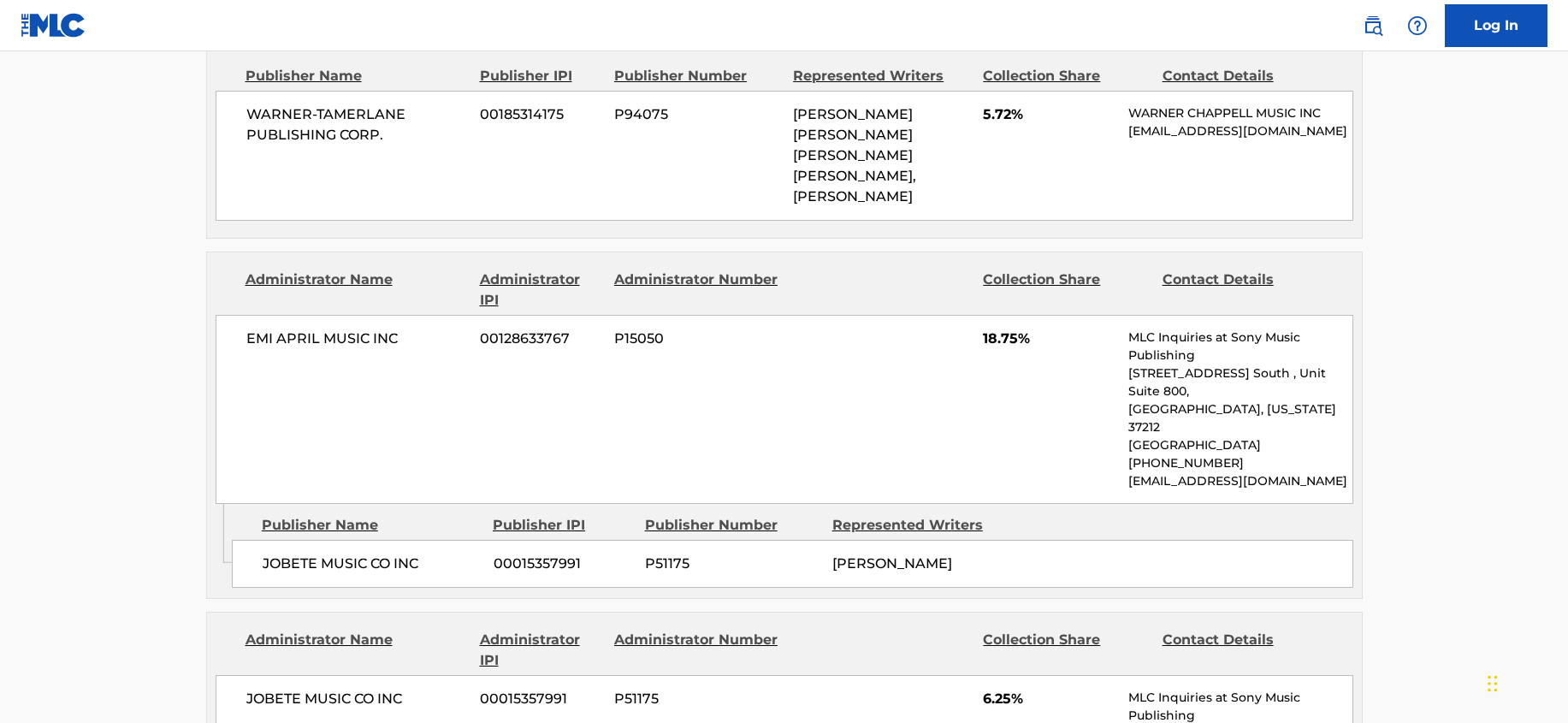
scroll to position [1796, 0]
click at [1436, 332] on main "< Back to public search results Copy work link NEW AGENDA Work Detail Member Wo…" at bounding box center [784, 305] width 1568 height 4101
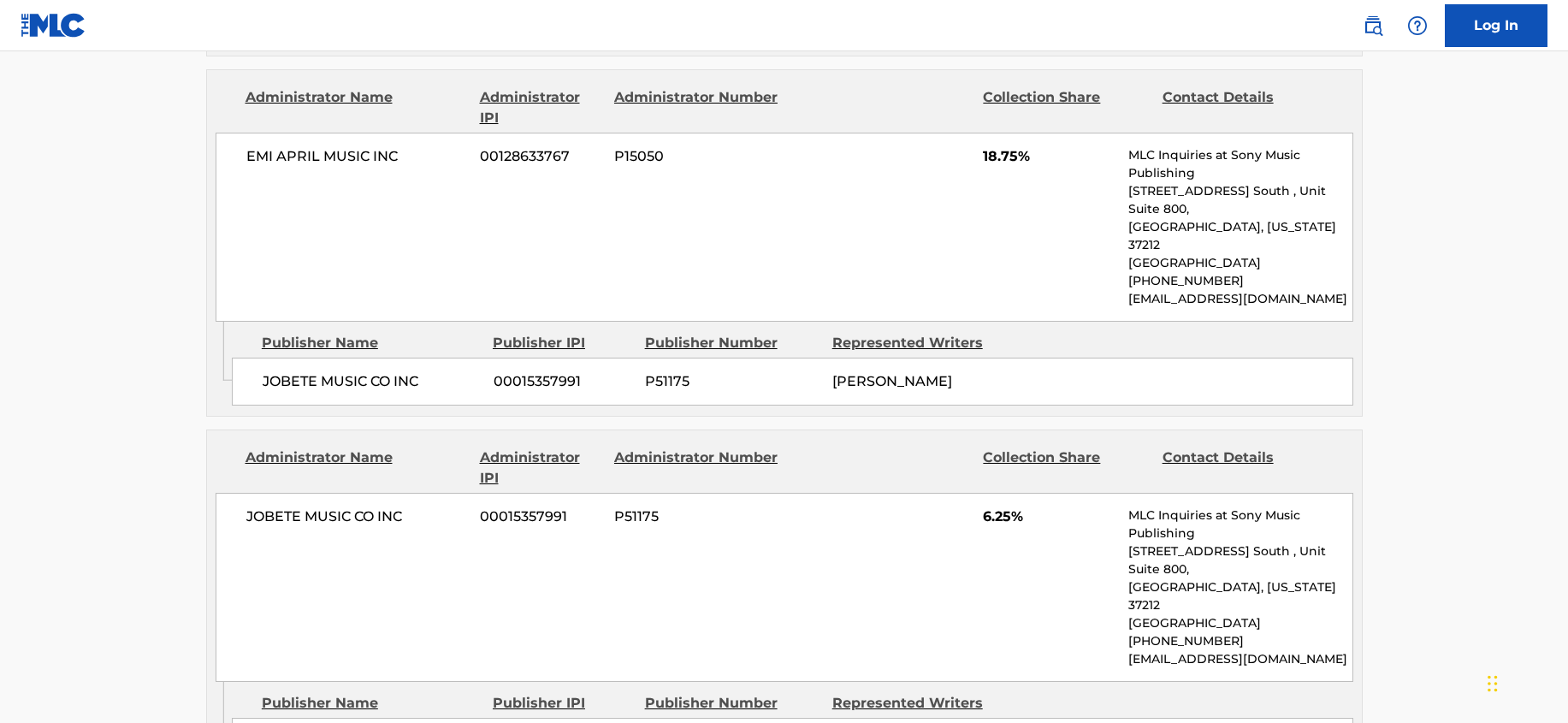
scroll to position [2010, 0]
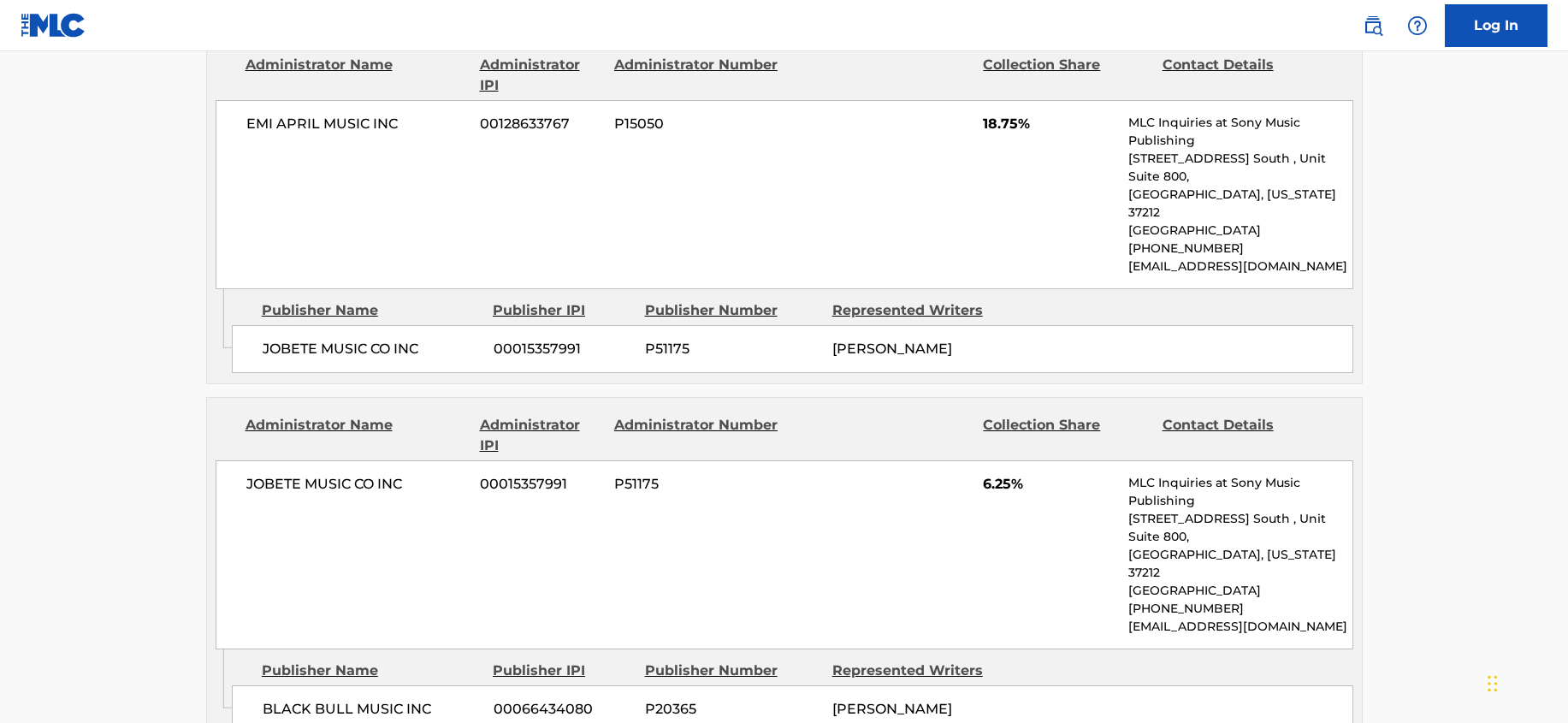
click at [1466, 469] on main "< Back to public search results Copy work link NEW AGENDA Work Detail Member Wo…" at bounding box center [784, 92] width 1568 height 4101
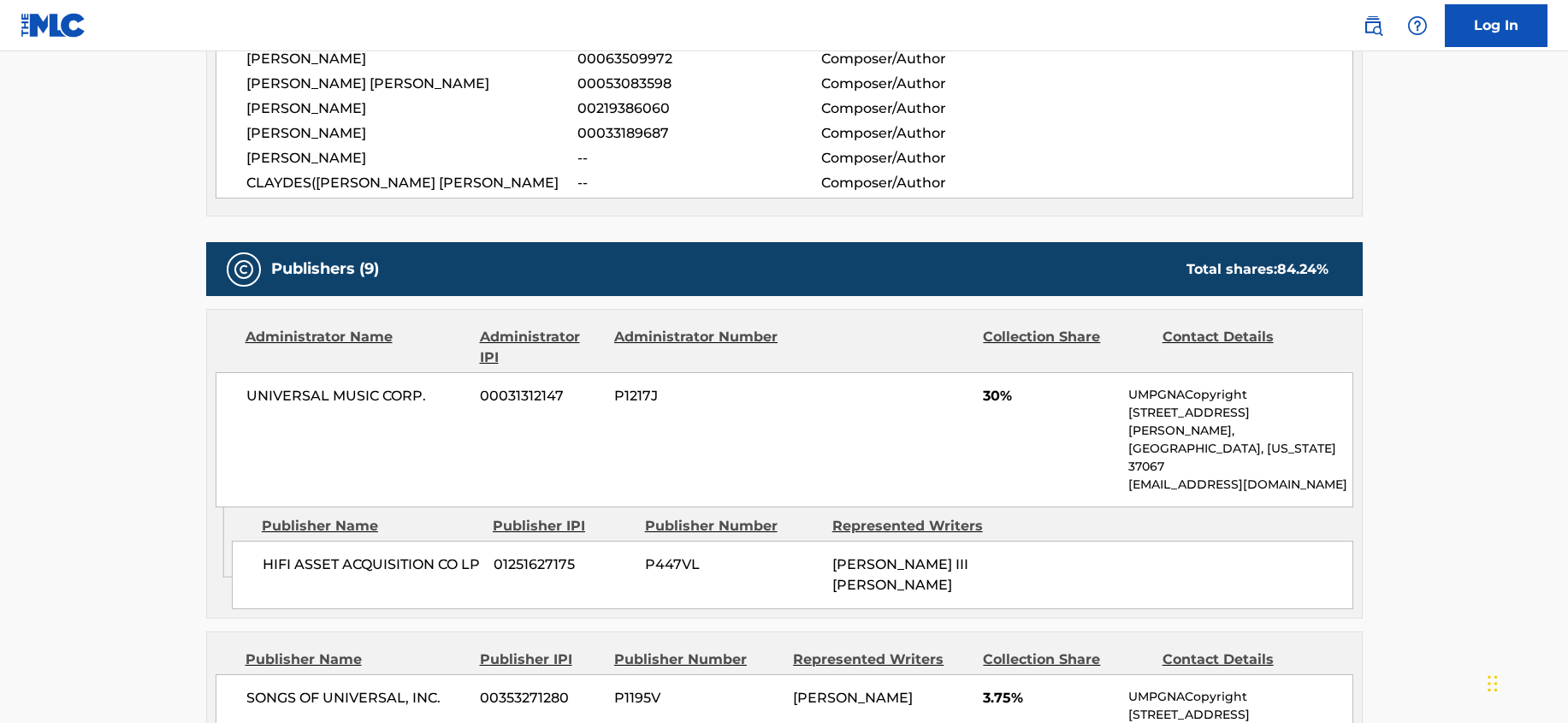
scroll to position [898, 0]
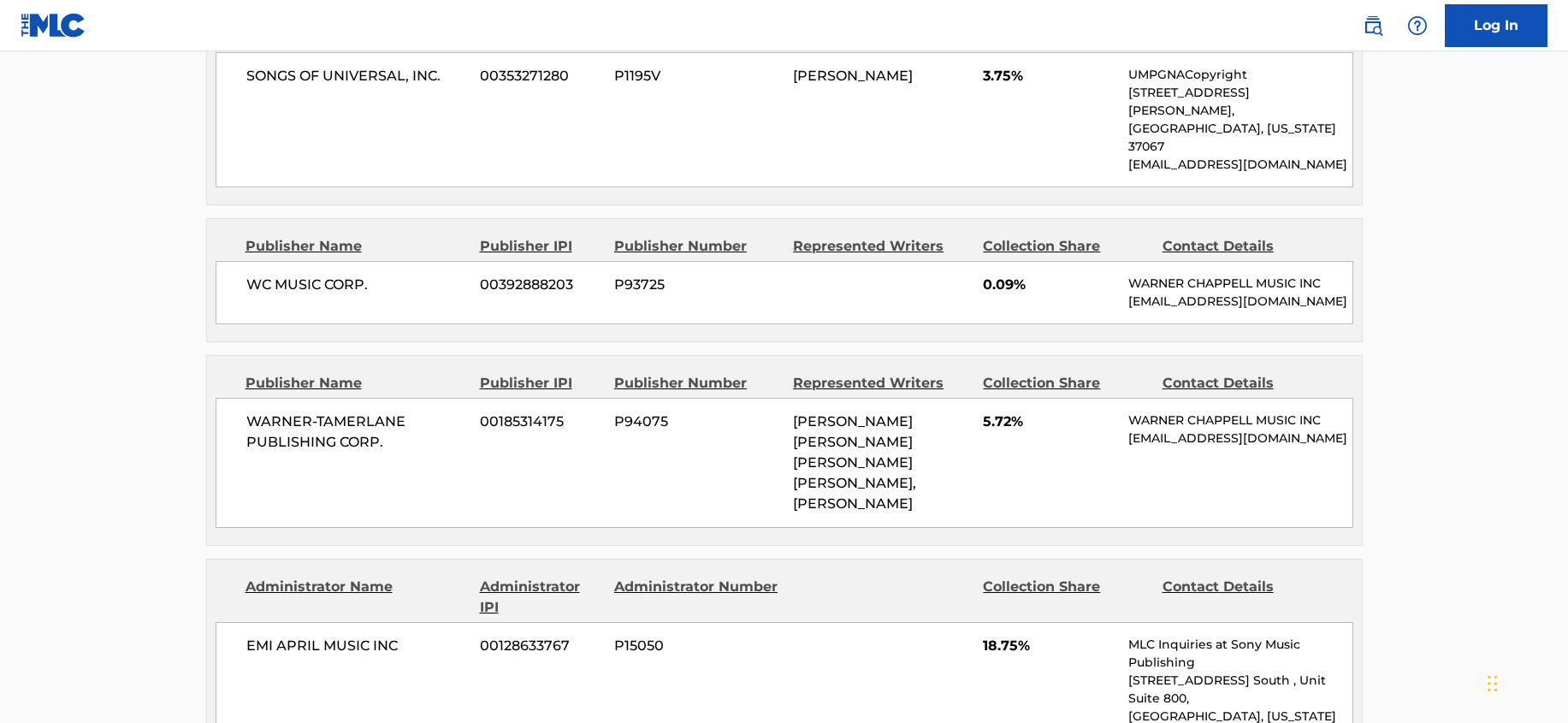
scroll to position [1518, 0]
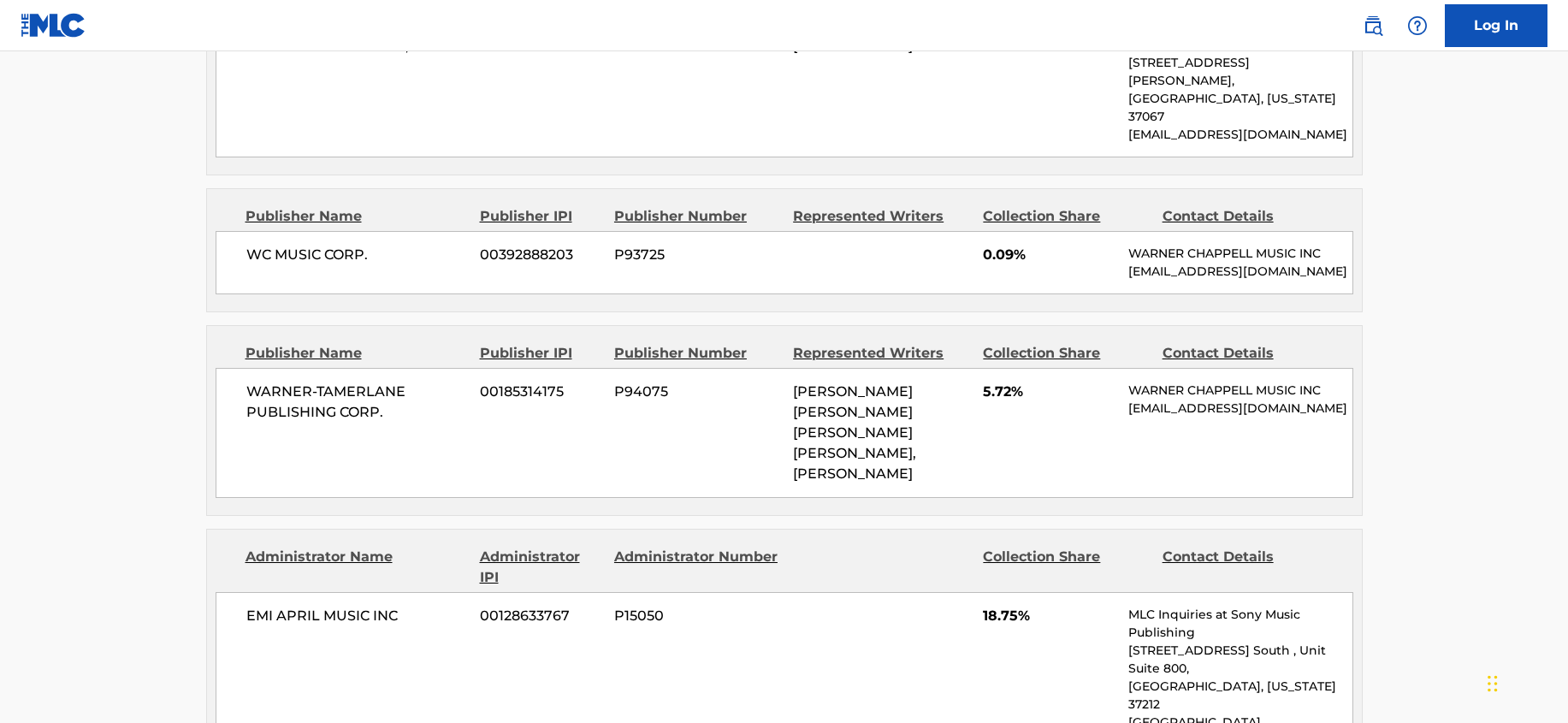
drag, startPoint x: 796, startPoint y: 335, endPoint x: 846, endPoint y: 418, distance: 96.9
click at [846, 418] on div "[PERSON_NAME] [PERSON_NAME] [PERSON_NAME] [PERSON_NAME], [PERSON_NAME]" at bounding box center [881, 432] width 177 height 102
copy span "[PERSON_NAME] [PERSON_NAME] [PERSON_NAME] [PERSON_NAME], [PERSON_NAME]"
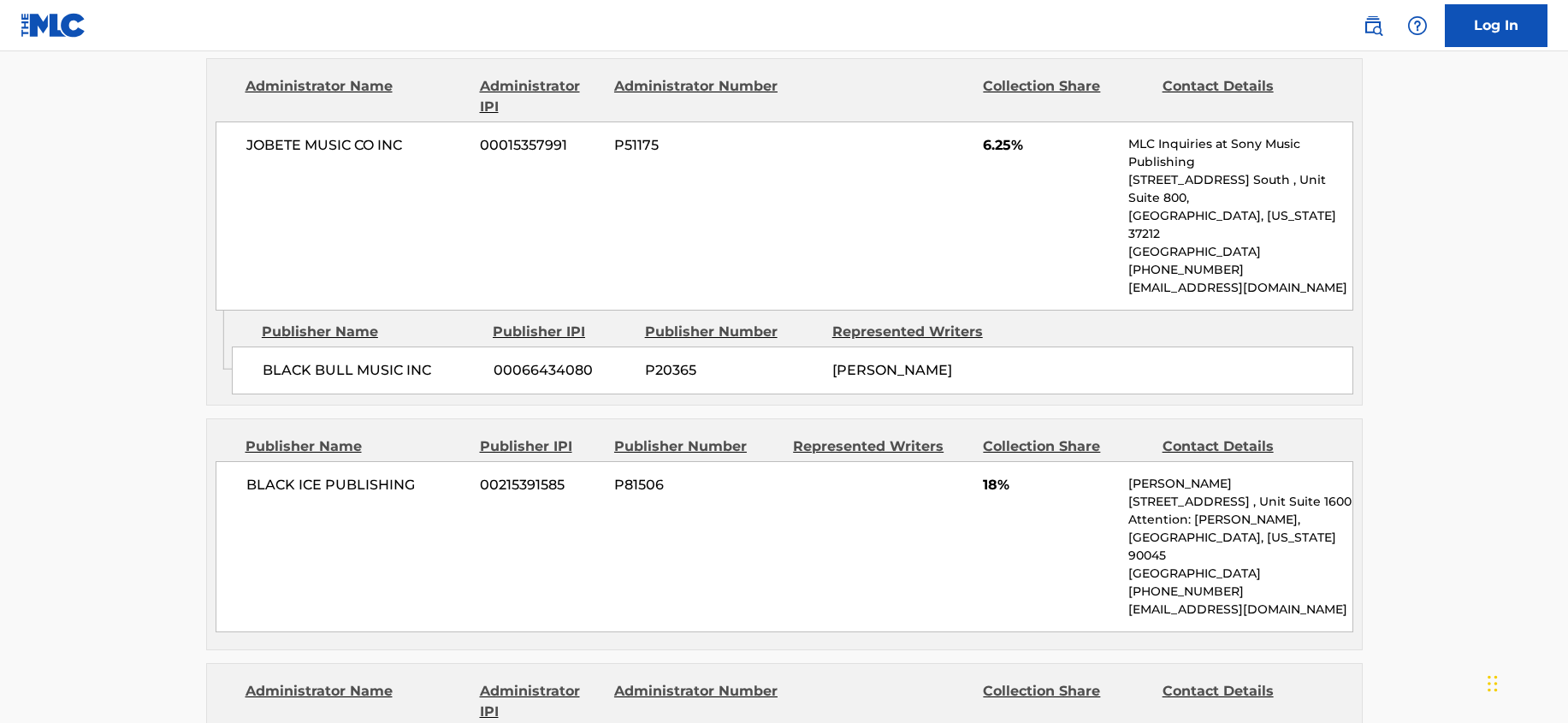
scroll to position [2352, 0]
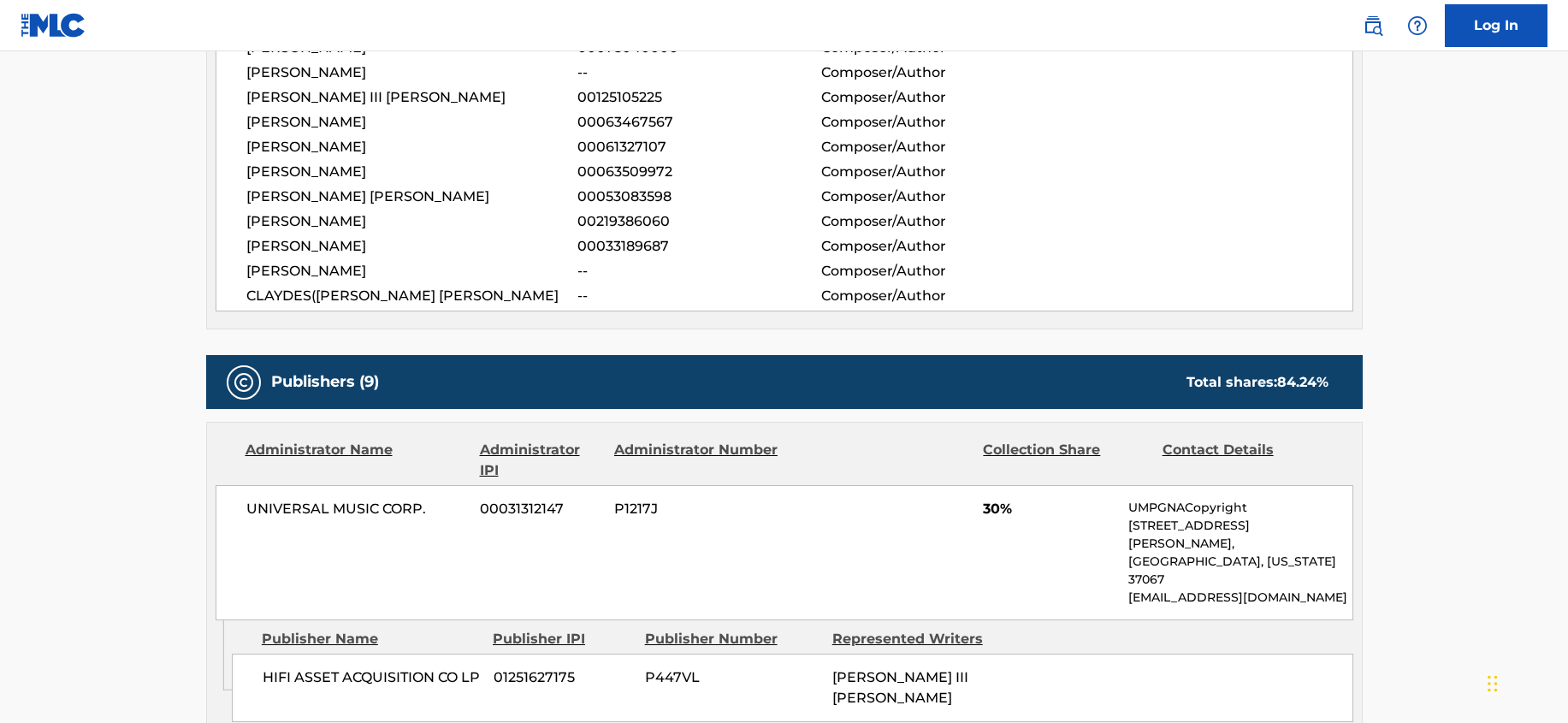
scroll to position [770, 0]
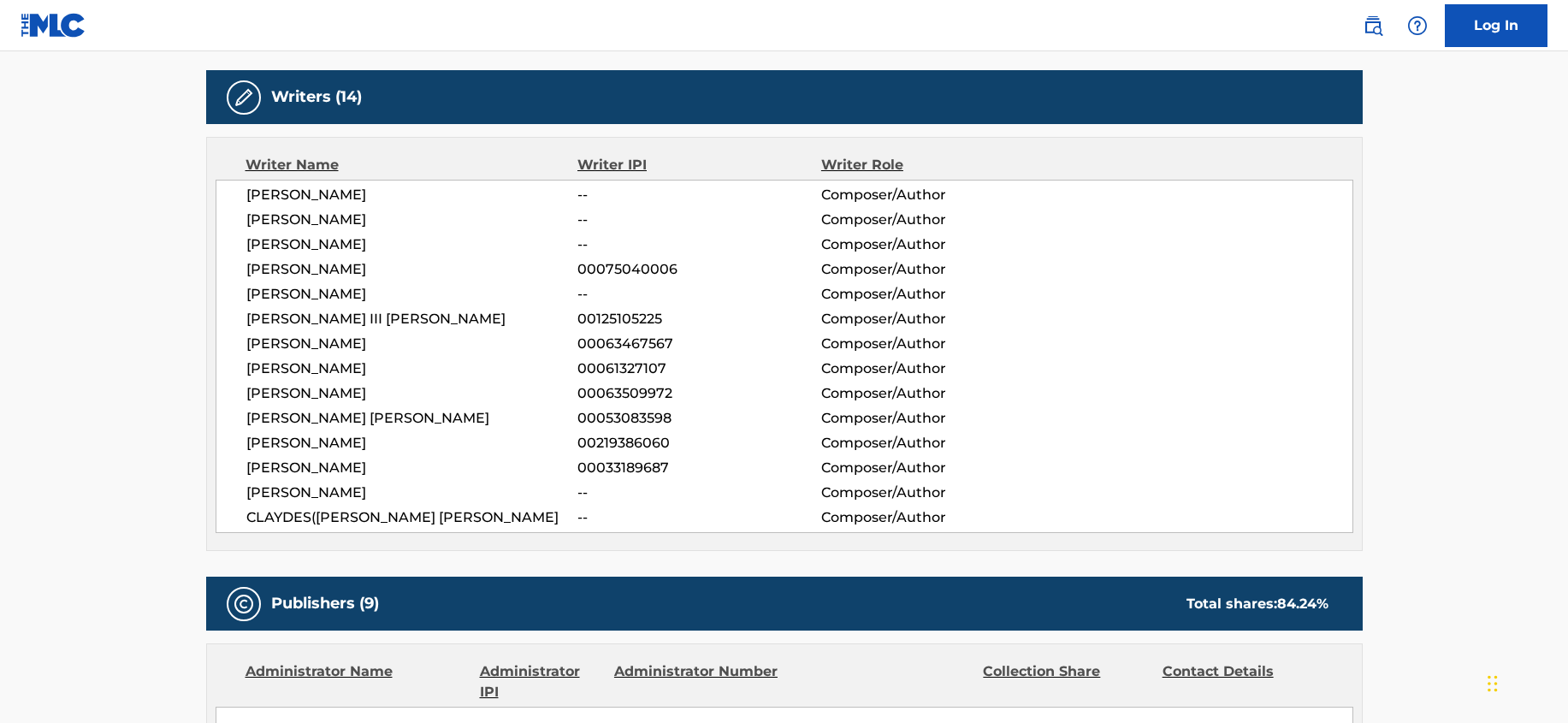
scroll to position [428, 0]
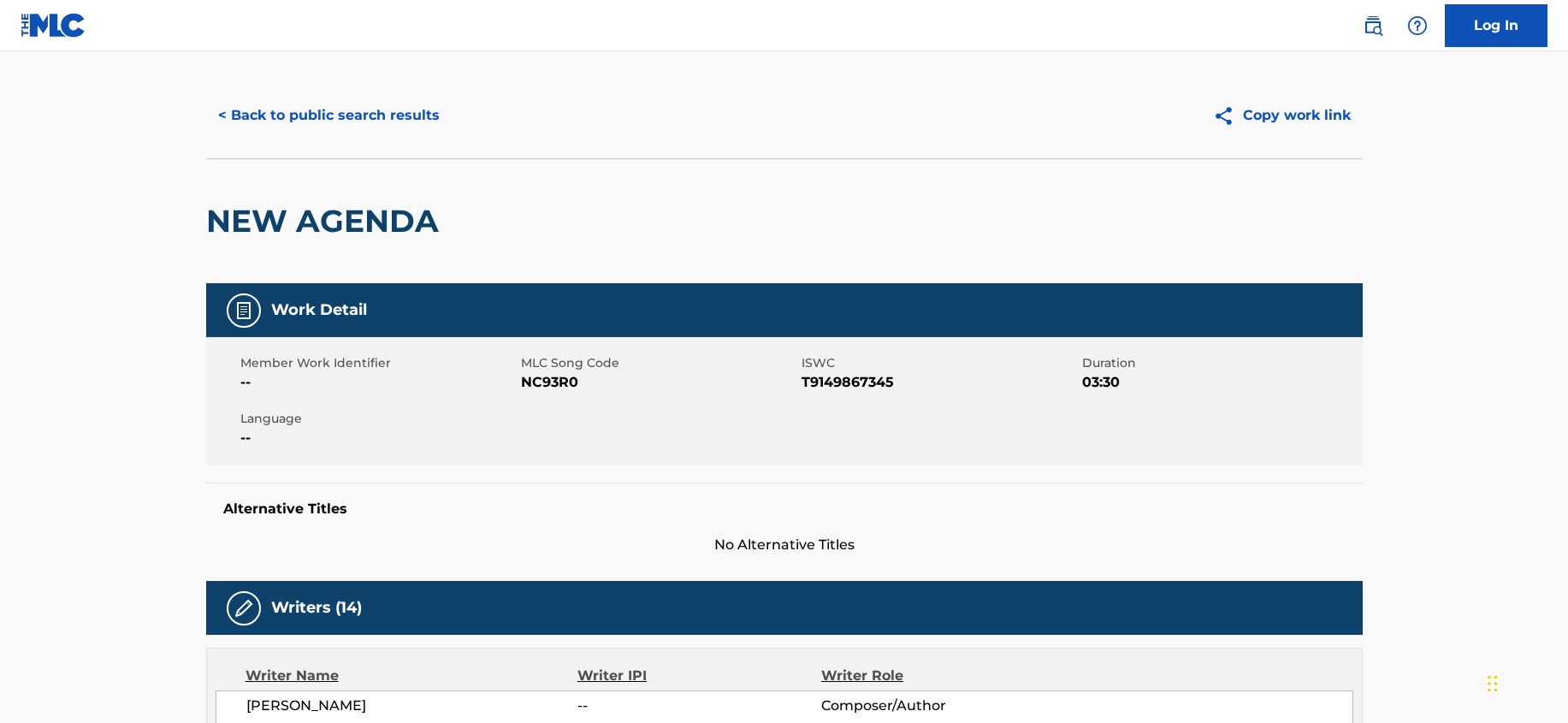
scroll to position [0, 0]
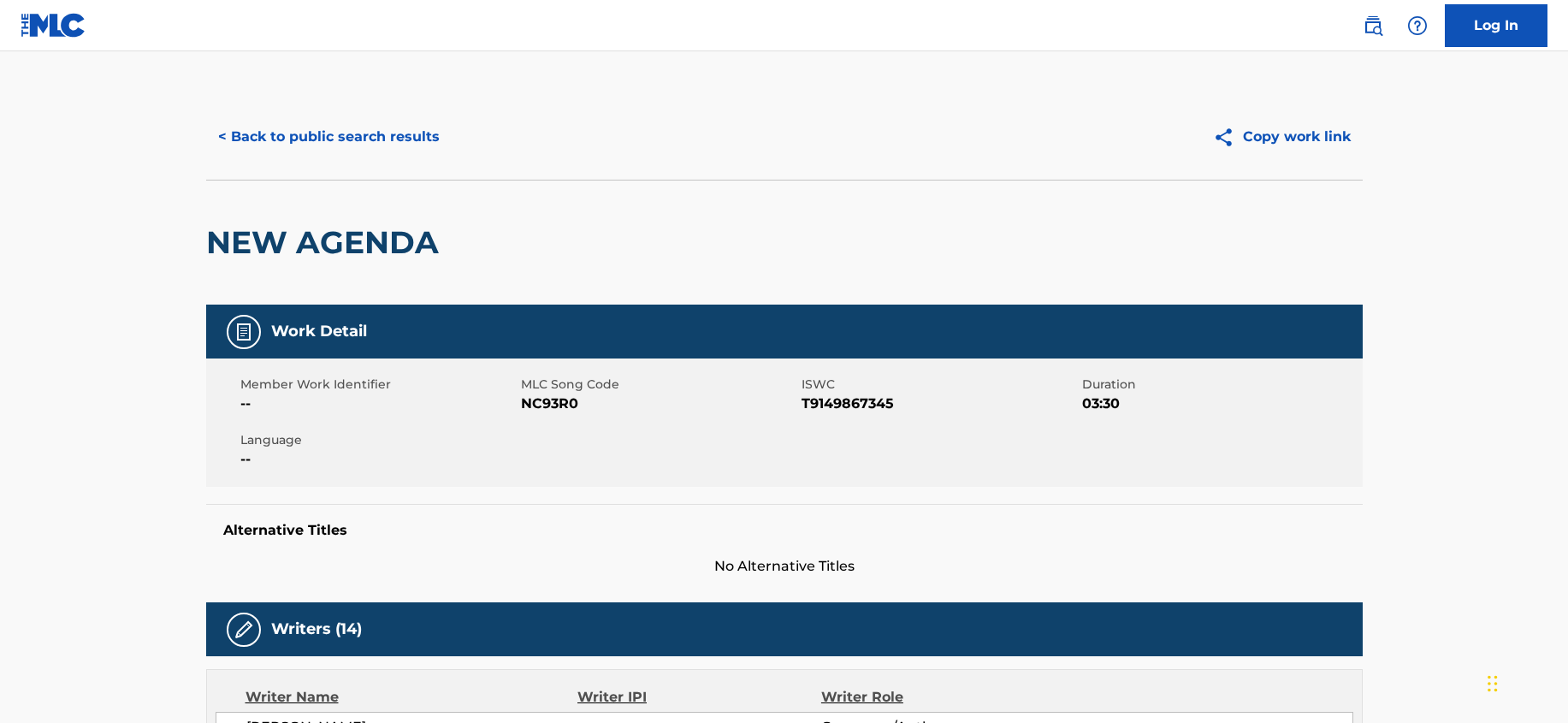
click at [1294, 143] on button "Copy work link" at bounding box center [1282, 137] width 162 height 43
click at [1296, 388] on span "Duration" at bounding box center [1220, 384] width 276 height 18
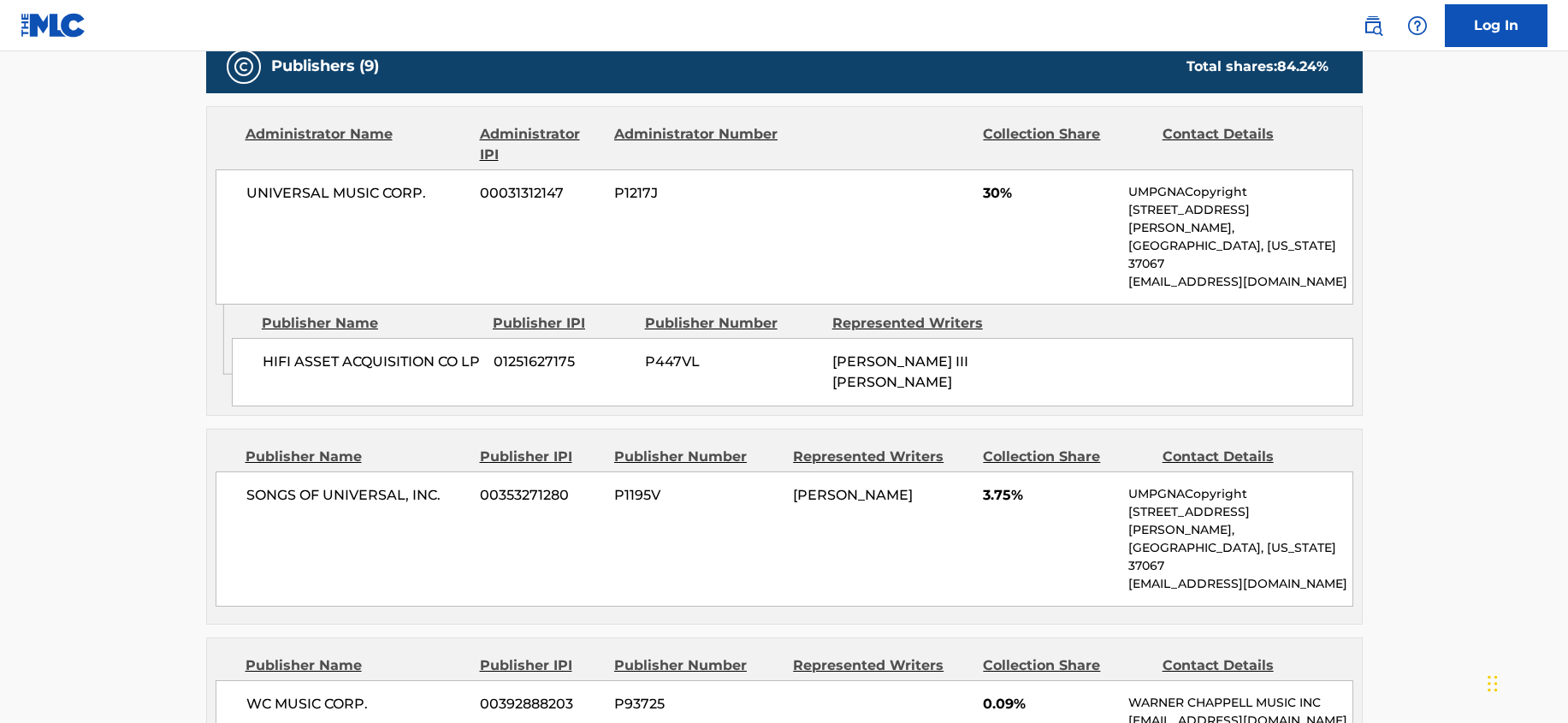
scroll to position [1048, 0]
